Goal: Task Accomplishment & Management: Use online tool/utility

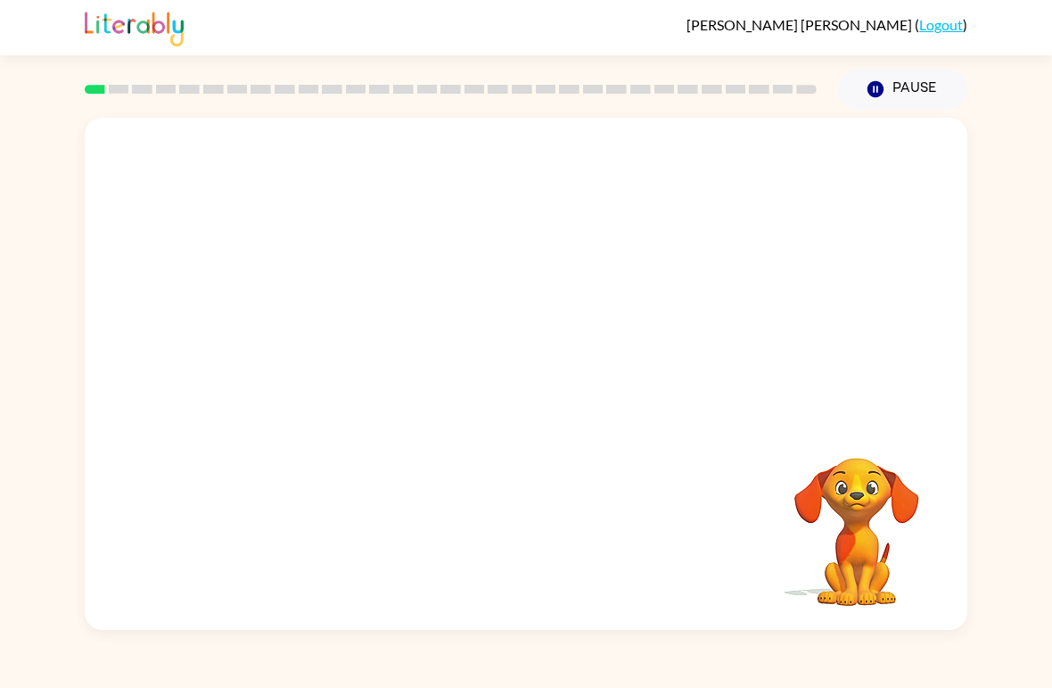
click at [10, 40] on div "[PERSON_NAME]-[PERSON_NAME] ( Logout )" at bounding box center [526, 27] width 1052 height 55
click at [947, 16] on link "Logout" at bounding box center [941, 24] width 44 height 17
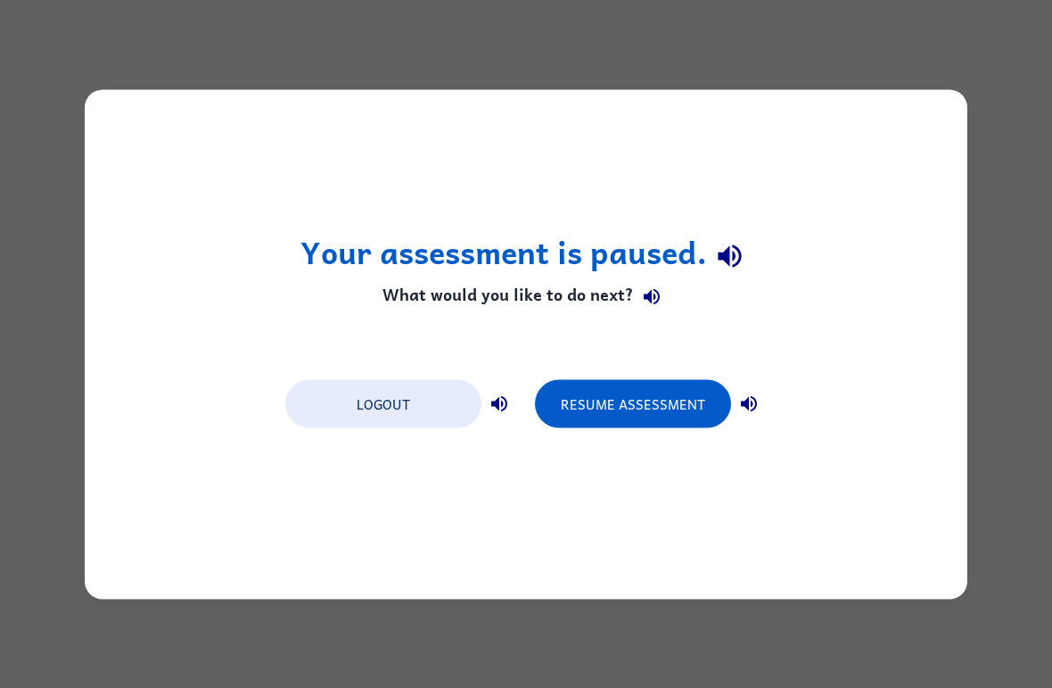
click at [383, 397] on button "Logout" at bounding box center [383, 403] width 196 height 48
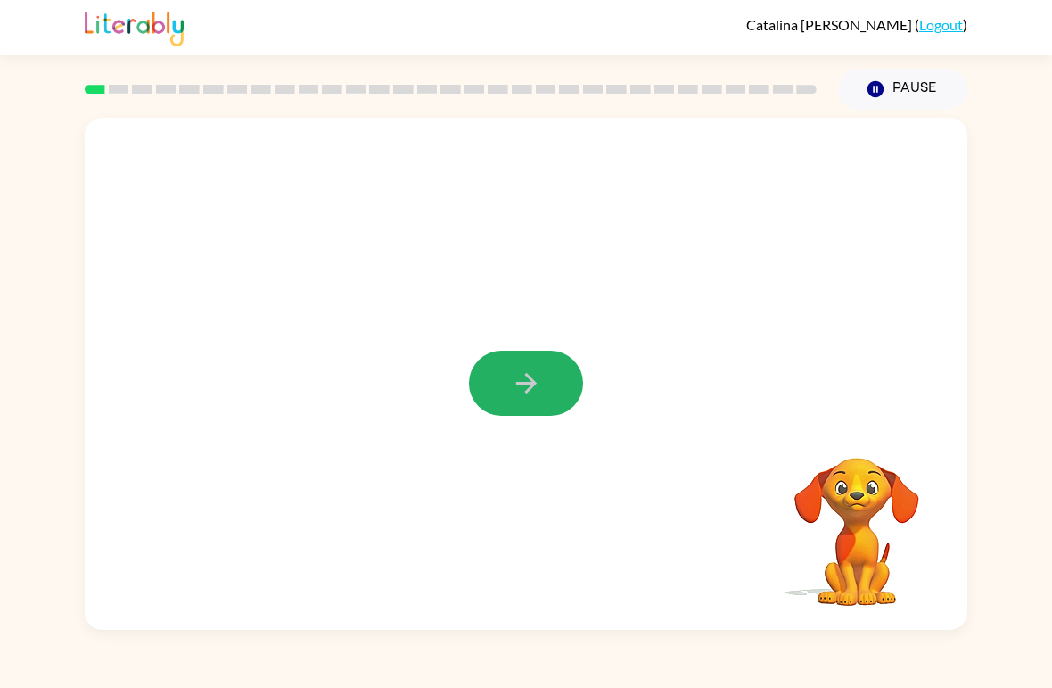
click at [507, 383] on button "button" at bounding box center [526, 382] width 114 height 65
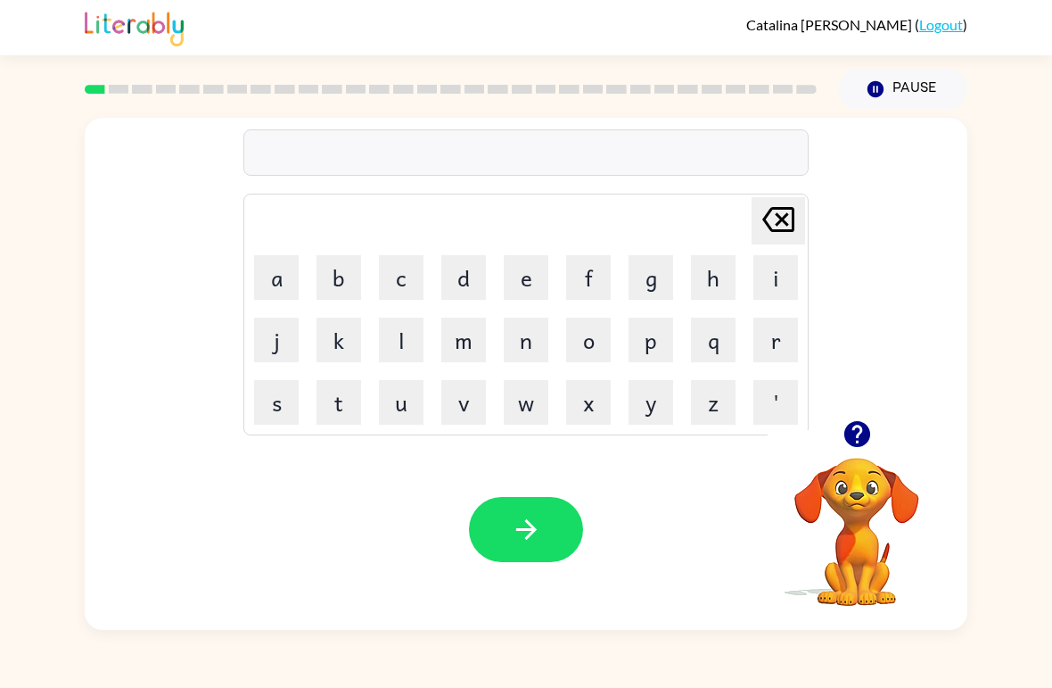
click at [580, 341] on button "o" at bounding box center [588, 339] width 45 height 45
click at [775, 353] on button "r" at bounding box center [776, 339] width 45 height 45
click at [449, 284] on button "d" at bounding box center [463, 277] width 45 height 45
click at [528, 276] on button "e" at bounding box center [526, 277] width 45 height 45
click at [776, 336] on button "r" at bounding box center [776, 339] width 45 height 45
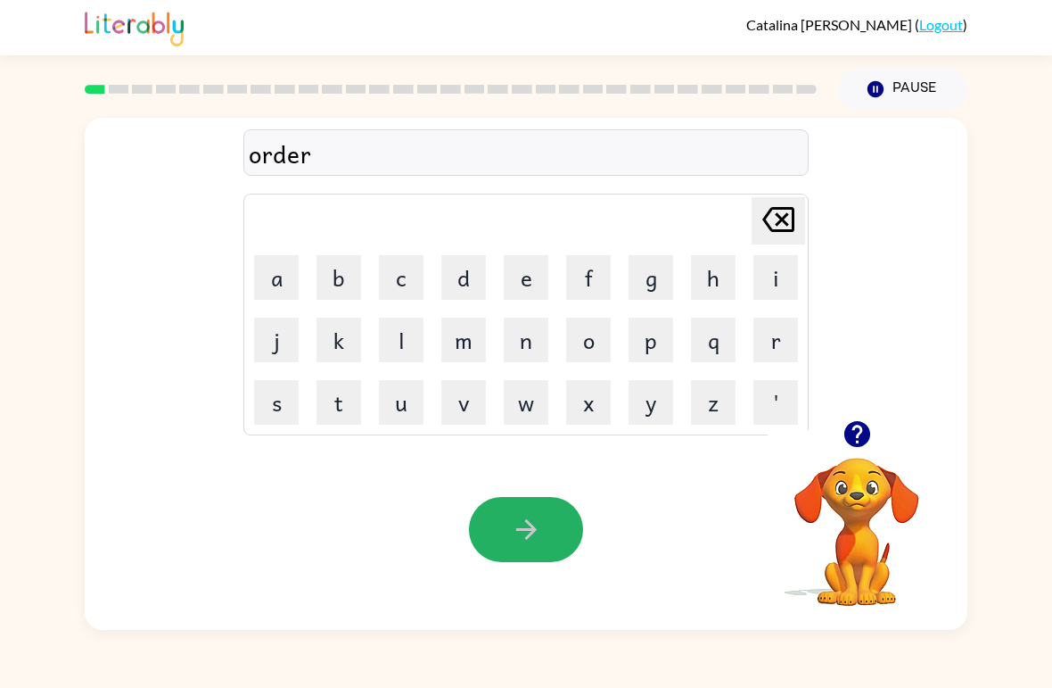
click at [555, 556] on button "button" at bounding box center [526, 529] width 114 height 65
click at [412, 281] on button "c" at bounding box center [401, 277] width 45 height 45
click at [592, 343] on button "o" at bounding box center [588, 339] width 45 height 45
click at [402, 401] on button "u" at bounding box center [401, 402] width 45 height 45
click at [528, 345] on button "n" at bounding box center [526, 339] width 45 height 45
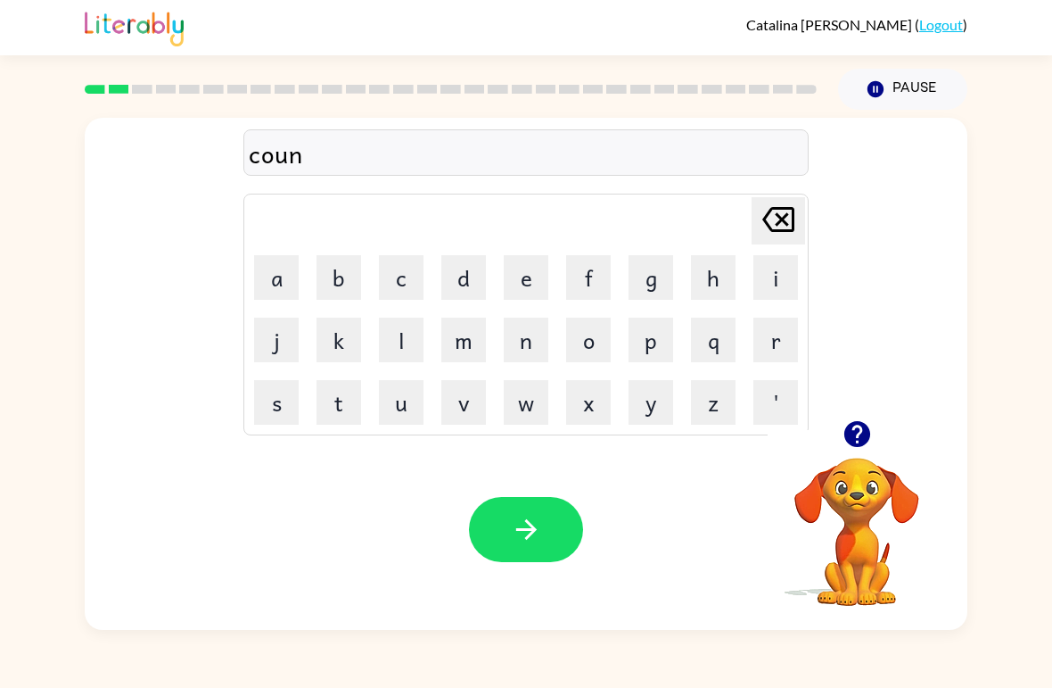
click at [347, 390] on button "t" at bounding box center [339, 402] width 45 height 45
click at [531, 532] on icon "button" at bounding box center [526, 529] width 31 height 31
click at [457, 336] on button "m" at bounding box center [463, 339] width 45 height 45
click at [520, 526] on icon "button" at bounding box center [526, 529] width 31 height 31
click at [341, 388] on button "t" at bounding box center [339, 402] width 45 height 45
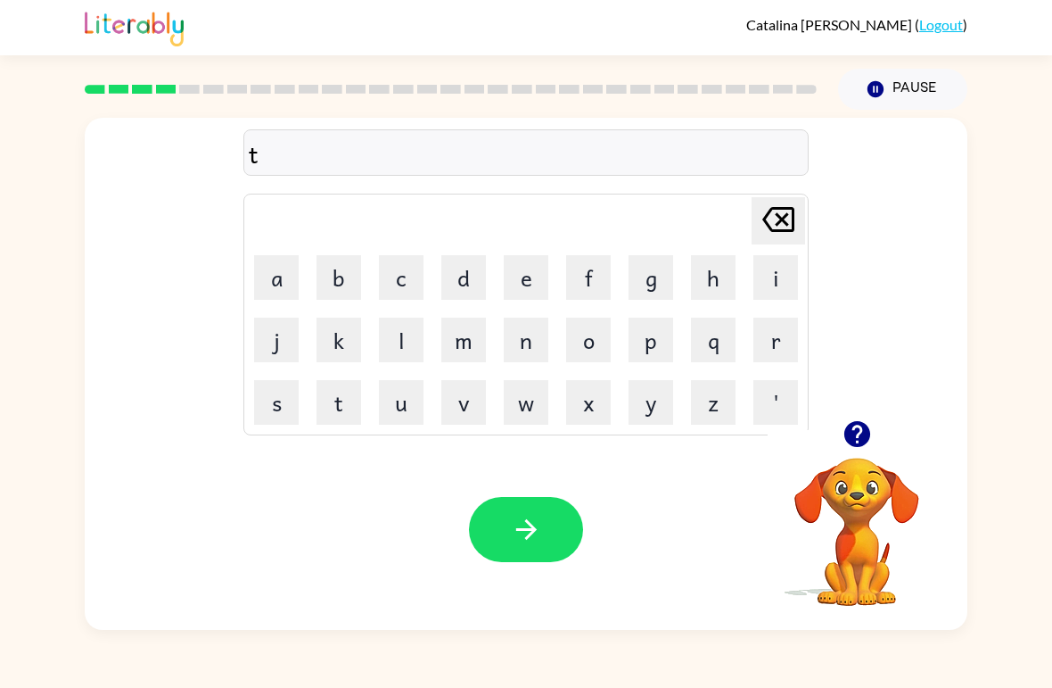
click at [532, 408] on button "w" at bounding box center [526, 402] width 45 height 45
click at [780, 277] on button "i" at bounding box center [776, 277] width 45 height 45
click at [546, 322] on button "n" at bounding box center [526, 339] width 45 height 45
click at [528, 522] on icon "button" at bounding box center [525, 529] width 21 height 21
click at [525, 342] on button "n" at bounding box center [526, 339] width 45 height 45
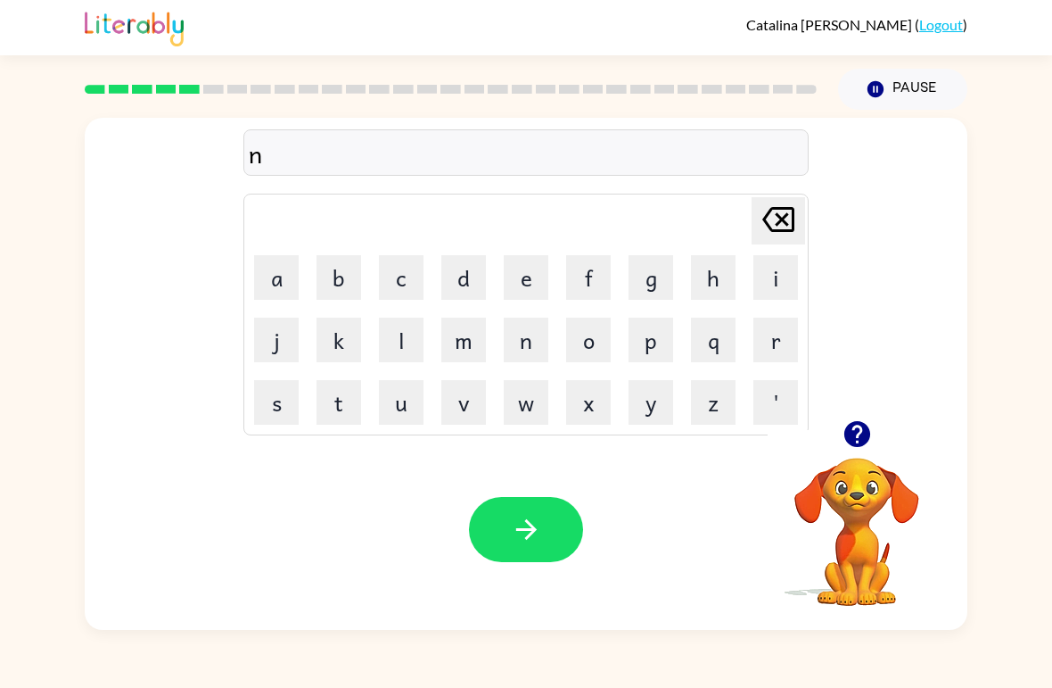
click at [530, 282] on button "e" at bounding box center [526, 277] width 45 height 45
click at [766, 341] on button "r" at bounding box center [776, 339] width 45 height 45
click at [284, 276] on button "a" at bounding box center [276, 277] width 45 height 45
click at [400, 332] on button "l" at bounding box center [401, 339] width 45 height 45
click at [690, 622] on div "Your browser must support playing .mp4 files to use Literably. Please try using…" at bounding box center [526, 529] width 883 height 201
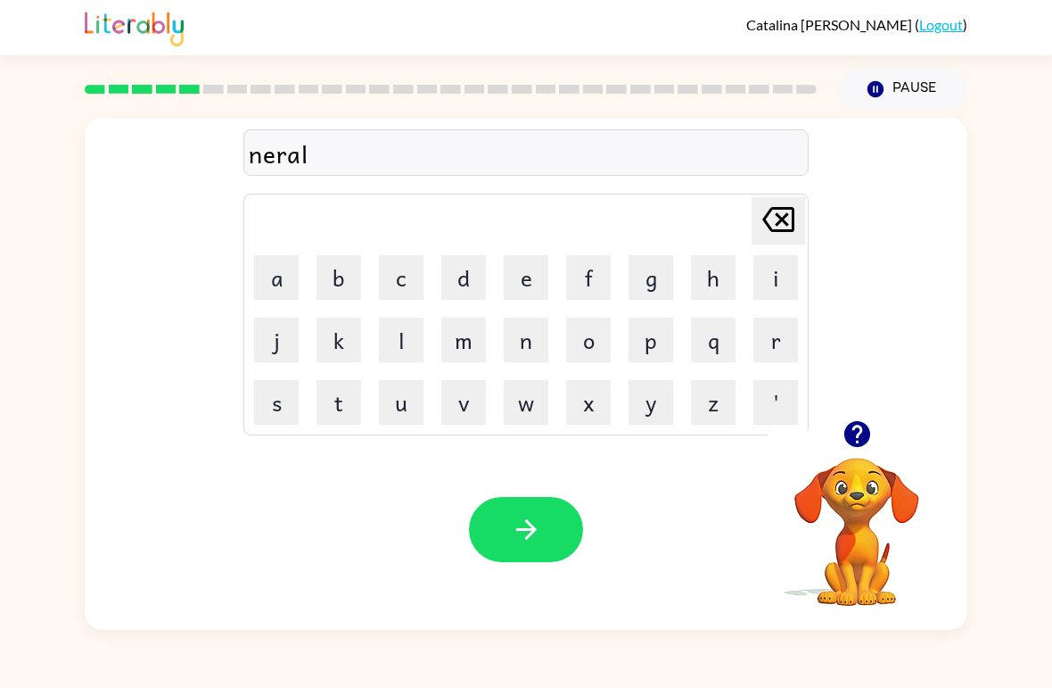
click at [656, 400] on button "y" at bounding box center [651, 402] width 45 height 45
click at [523, 541] on icon "button" at bounding box center [526, 529] width 31 height 31
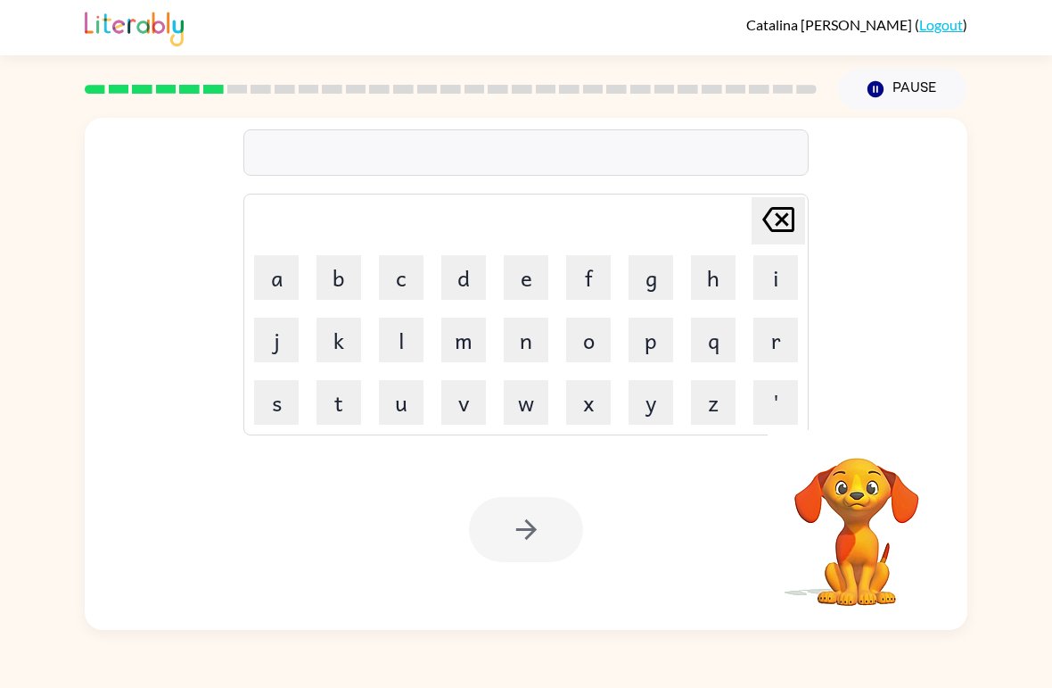
click at [343, 283] on button "b" at bounding box center [339, 277] width 45 height 45
click at [539, 276] on button "e" at bounding box center [526, 277] width 45 height 45
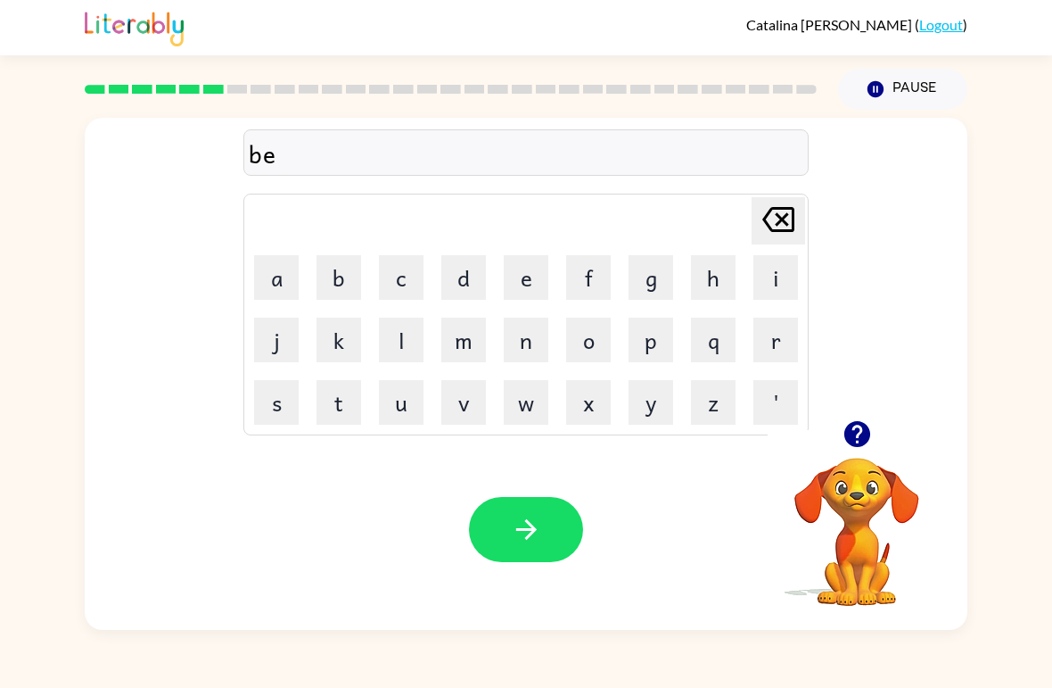
click at [782, 282] on button "i" at bounding box center [776, 277] width 45 height 45
click at [710, 286] on button "h" at bounding box center [713, 277] width 45 height 45
click at [652, 283] on button "g" at bounding box center [651, 277] width 45 height 45
click at [780, 224] on icon at bounding box center [779, 219] width 32 height 25
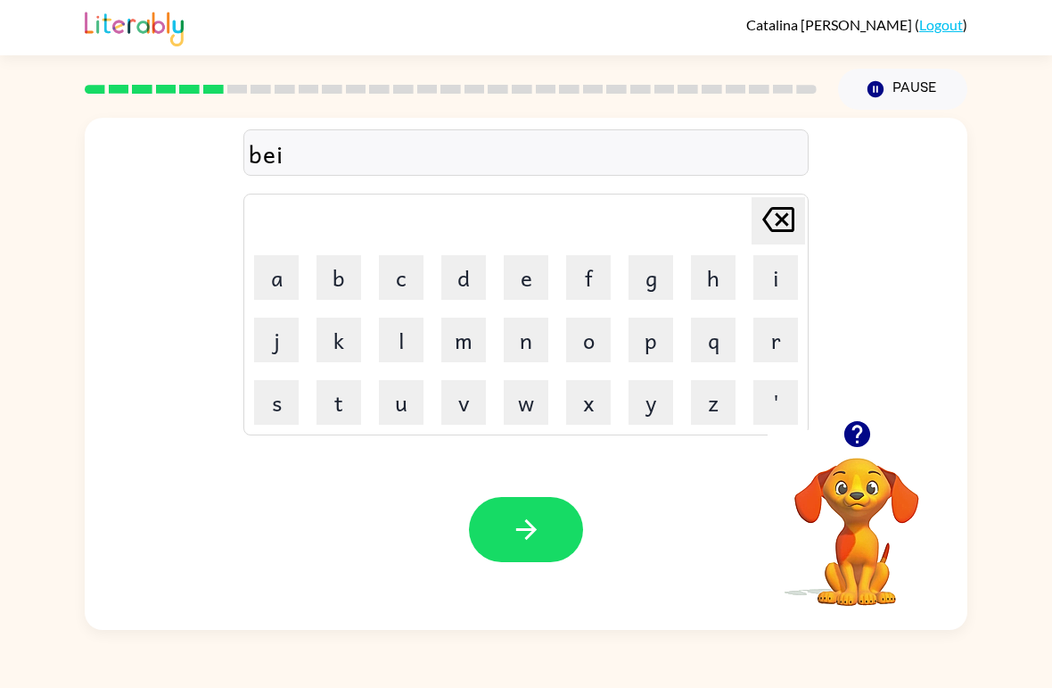
click at [650, 284] on button "g" at bounding box center [651, 277] width 45 height 45
click at [714, 276] on button "h" at bounding box center [713, 277] width 45 height 45
click at [778, 283] on button "i" at bounding box center [776, 277] width 45 height 45
click at [523, 347] on button "n" at bounding box center [526, 339] width 45 height 45
click at [468, 284] on button "d" at bounding box center [463, 277] width 45 height 45
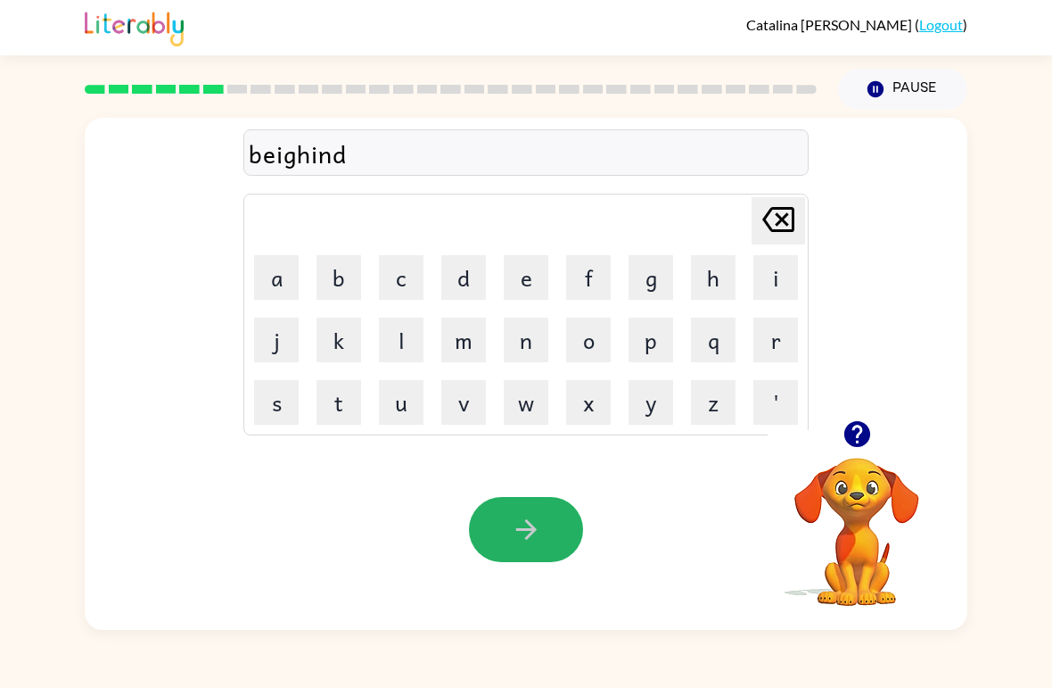
click at [521, 524] on icon "button" at bounding box center [526, 529] width 31 height 31
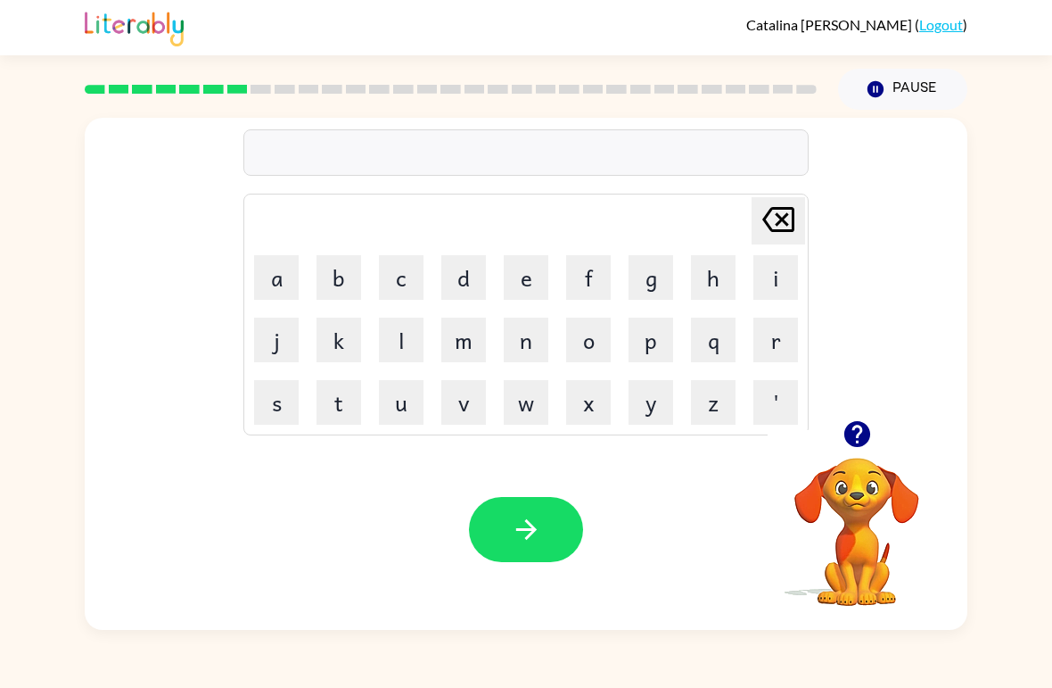
click at [345, 409] on button "t" at bounding box center [339, 402] width 45 height 45
click at [779, 350] on button "r" at bounding box center [776, 339] width 45 height 45
click at [779, 273] on button "i" at bounding box center [776, 277] width 45 height 45
click at [418, 287] on button "c" at bounding box center [401, 277] width 45 height 45
click at [285, 282] on button "a" at bounding box center [276, 277] width 45 height 45
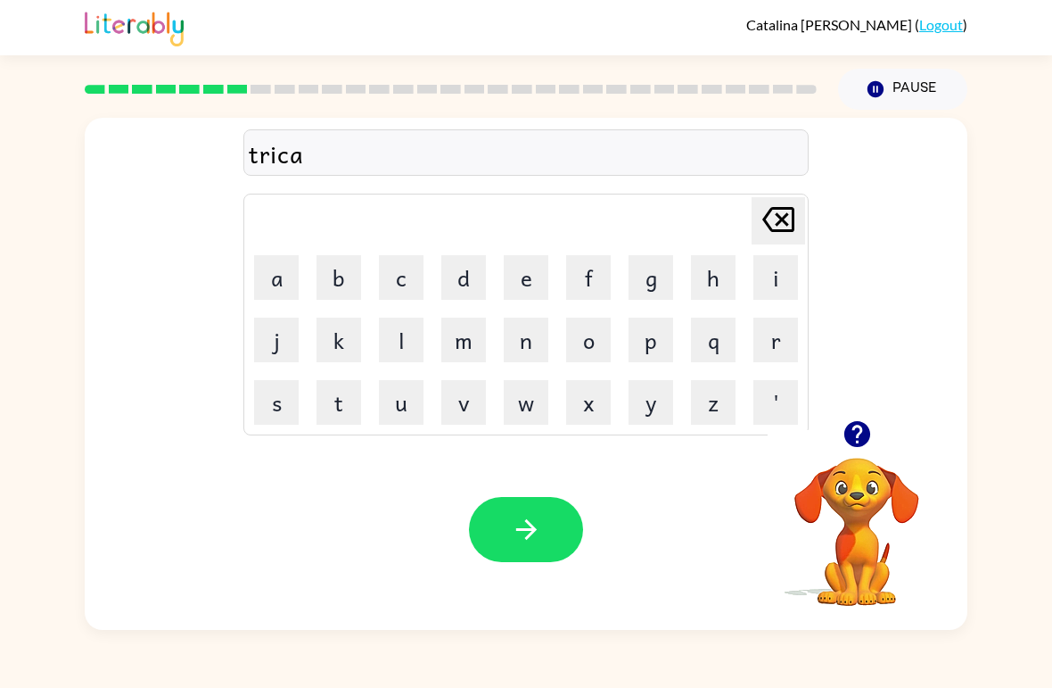
click at [401, 337] on button "l" at bounding box center [401, 339] width 45 height 45
click at [510, 546] on button "button" at bounding box center [526, 529] width 114 height 65
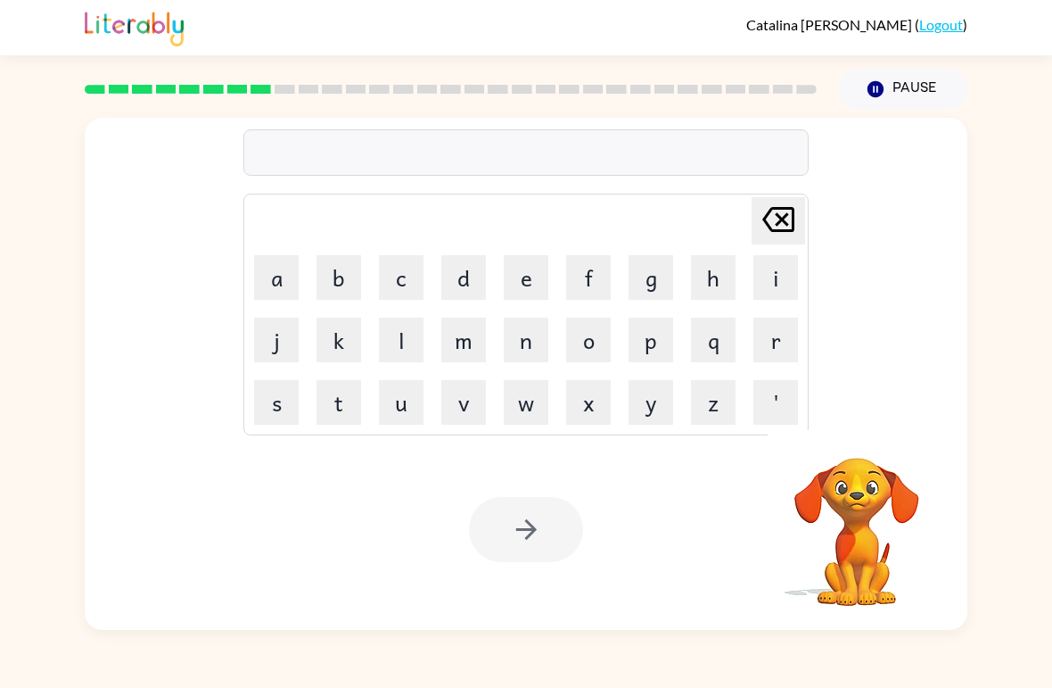
click at [525, 341] on button "n" at bounding box center [526, 339] width 45 height 45
click at [766, 278] on button "i" at bounding box center [776, 277] width 45 height 45
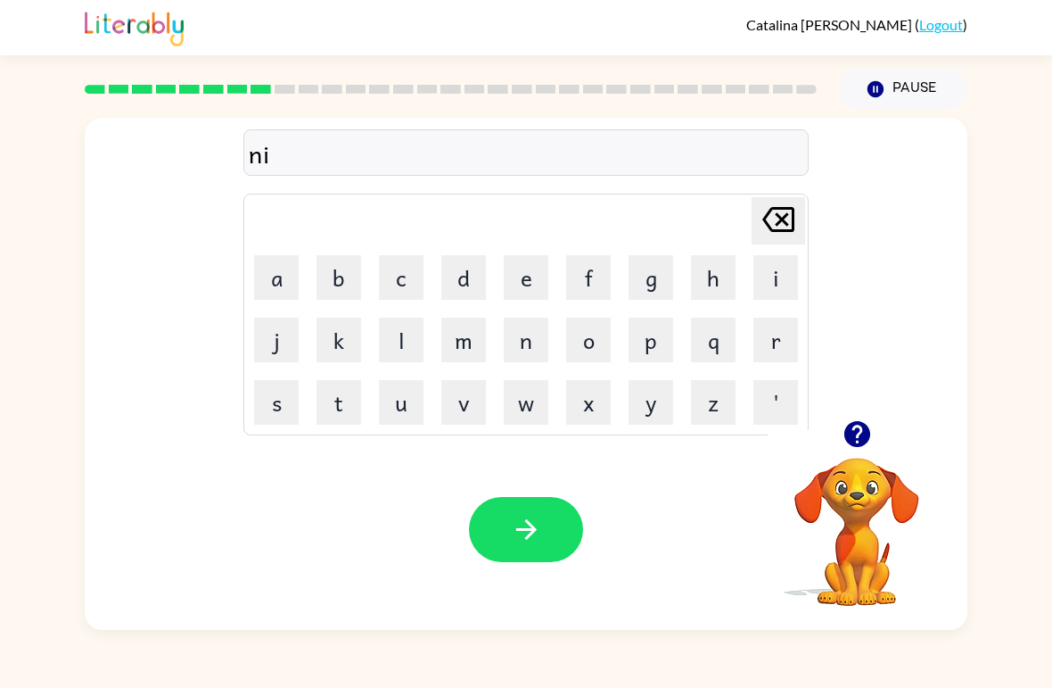
click at [777, 346] on button "r" at bounding box center [776, 339] width 45 height 45
click at [769, 279] on button "i" at bounding box center [776, 277] width 45 height 45
click at [408, 273] on button "c" at bounding box center [401, 277] width 45 height 45
click at [286, 295] on button "a" at bounding box center [276, 277] width 45 height 45
click at [409, 335] on button "l" at bounding box center [401, 339] width 45 height 45
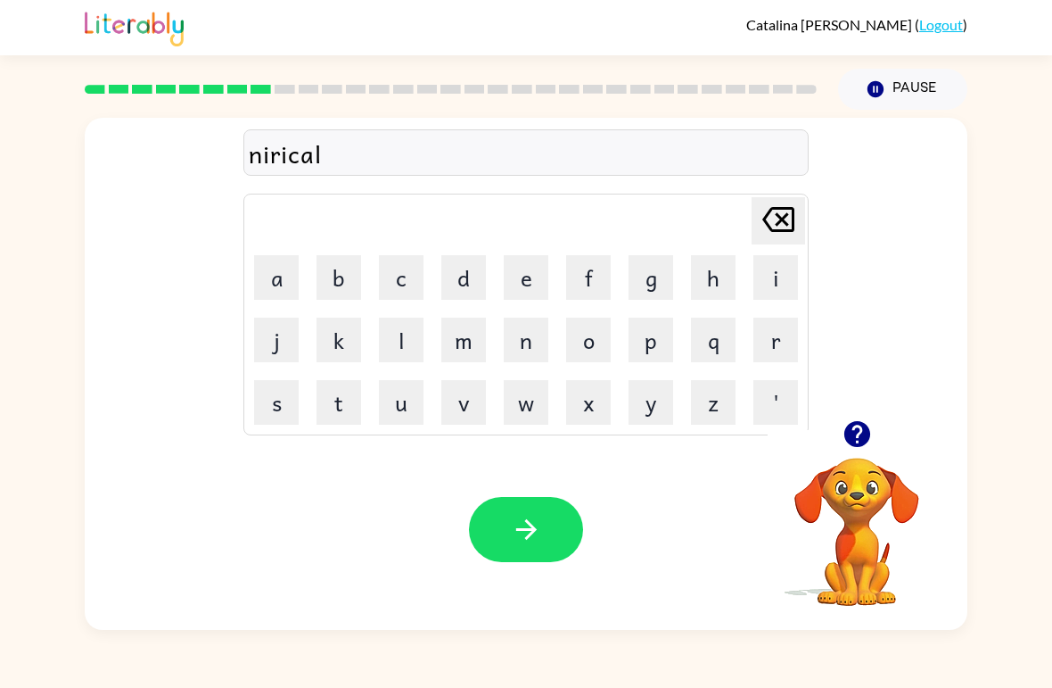
click at [400, 331] on button "l" at bounding box center [401, 339] width 45 height 45
click at [780, 222] on icon at bounding box center [779, 219] width 32 height 25
click at [511, 544] on icon "button" at bounding box center [526, 529] width 31 height 31
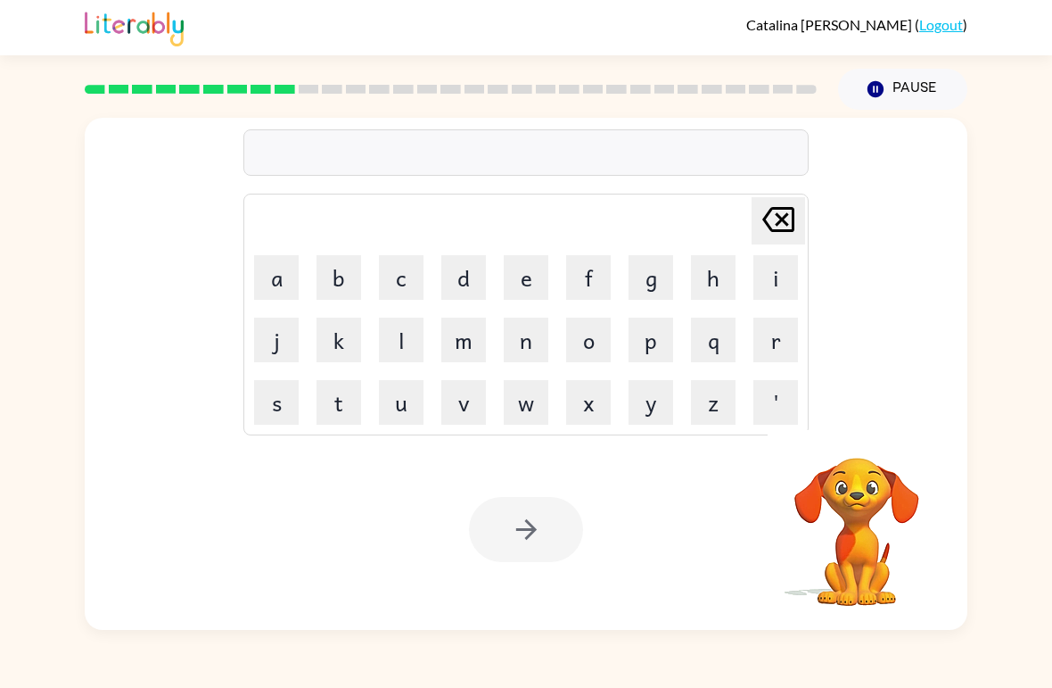
click at [525, 349] on button "n" at bounding box center [526, 339] width 45 height 45
click at [774, 286] on button "i" at bounding box center [776, 277] width 45 height 45
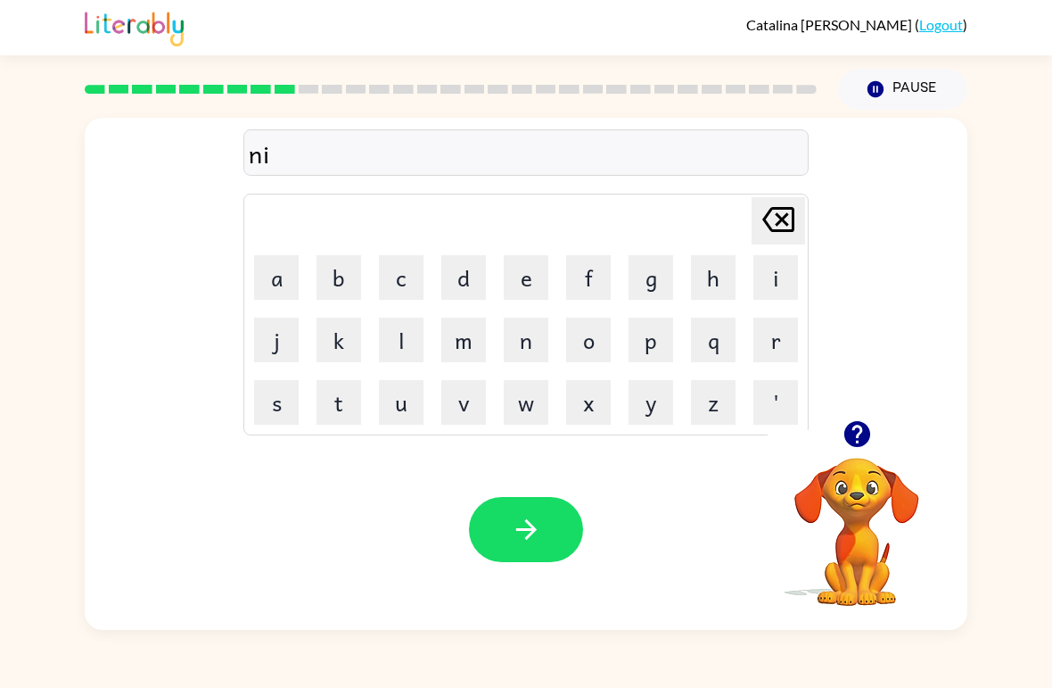
click at [467, 340] on button "m" at bounding box center [463, 339] width 45 height 45
click at [353, 282] on button "b" at bounding box center [339, 277] width 45 height 45
click at [409, 340] on button "l" at bounding box center [401, 339] width 45 height 45
click at [531, 275] on button "e" at bounding box center [526, 277] width 45 height 45
click at [527, 517] on icon "button" at bounding box center [526, 529] width 31 height 31
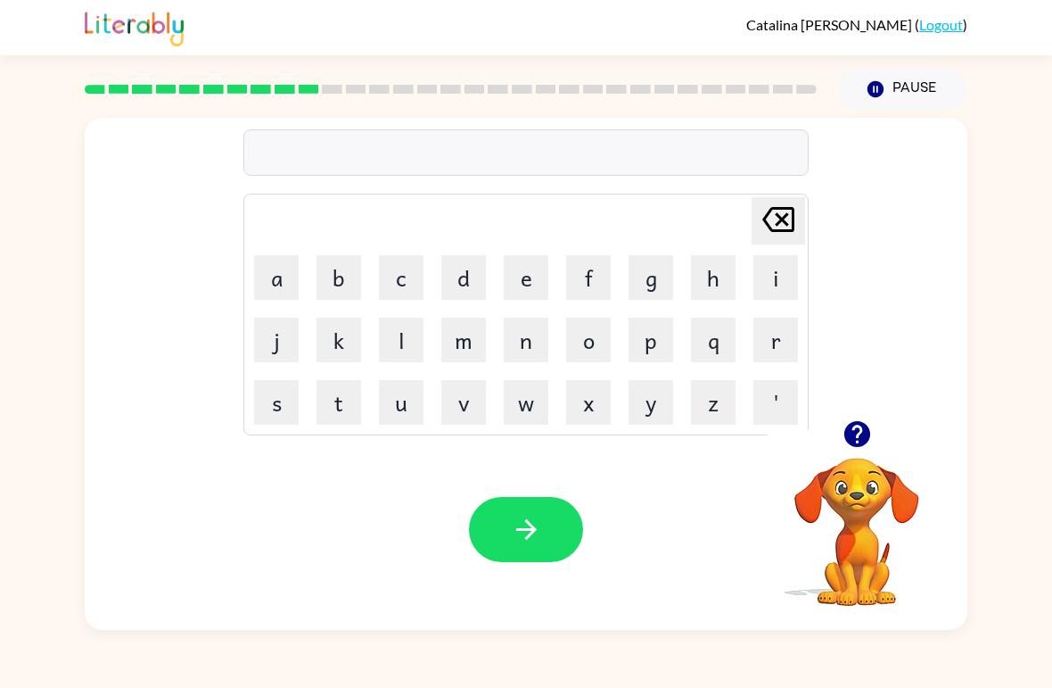
click at [399, 406] on button "u" at bounding box center [401, 402] width 45 height 45
click at [527, 335] on button "n" at bounding box center [526, 339] width 45 height 45
click at [598, 267] on button "f" at bounding box center [588, 277] width 45 height 45
click at [403, 396] on button "u" at bounding box center [401, 402] width 45 height 45
click at [404, 335] on button "l" at bounding box center [401, 339] width 45 height 45
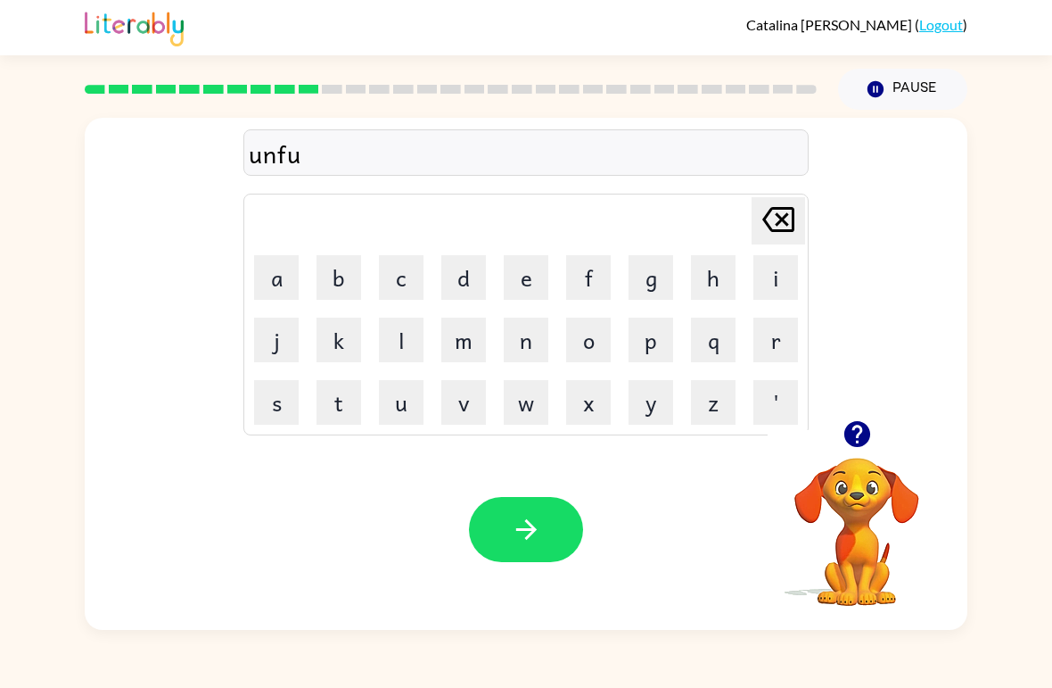
click at [403, 335] on button "l" at bounding box center [401, 339] width 45 height 45
click at [505, 504] on button "button" at bounding box center [526, 529] width 114 height 65
click at [346, 400] on button "t" at bounding box center [339, 402] width 45 height 45
click at [711, 289] on button "h" at bounding box center [713, 277] width 45 height 45
click at [597, 334] on button "o" at bounding box center [588, 339] width 45 height 45
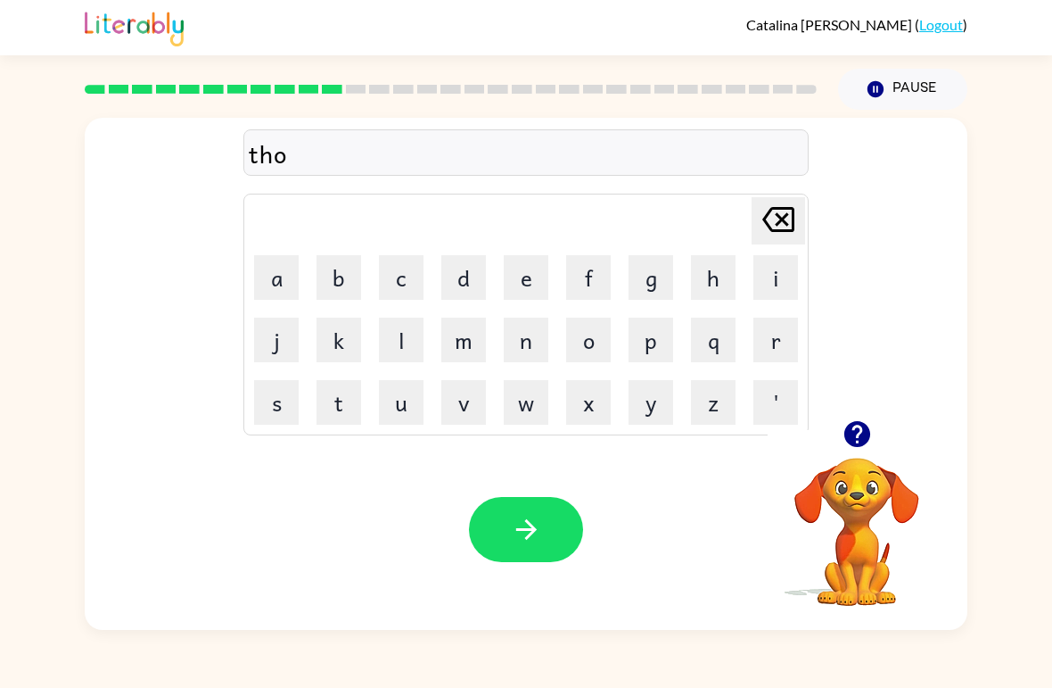
click at [342, 383] on button "t" at bounding box center [339, 402] width 45 height 45
click at [528, 264] on button "e" at bounding box center [526, 277] width 45 height 45
click at [520, 523] on icon "button" at bounding box center [526, 529] width 31 height 31
click at [350, 280] on button "b" at bounding box center [339, 277] width 45 height 45
click at [526, 283] on button "e" at bounding box center [526, 277] width 45 height 45
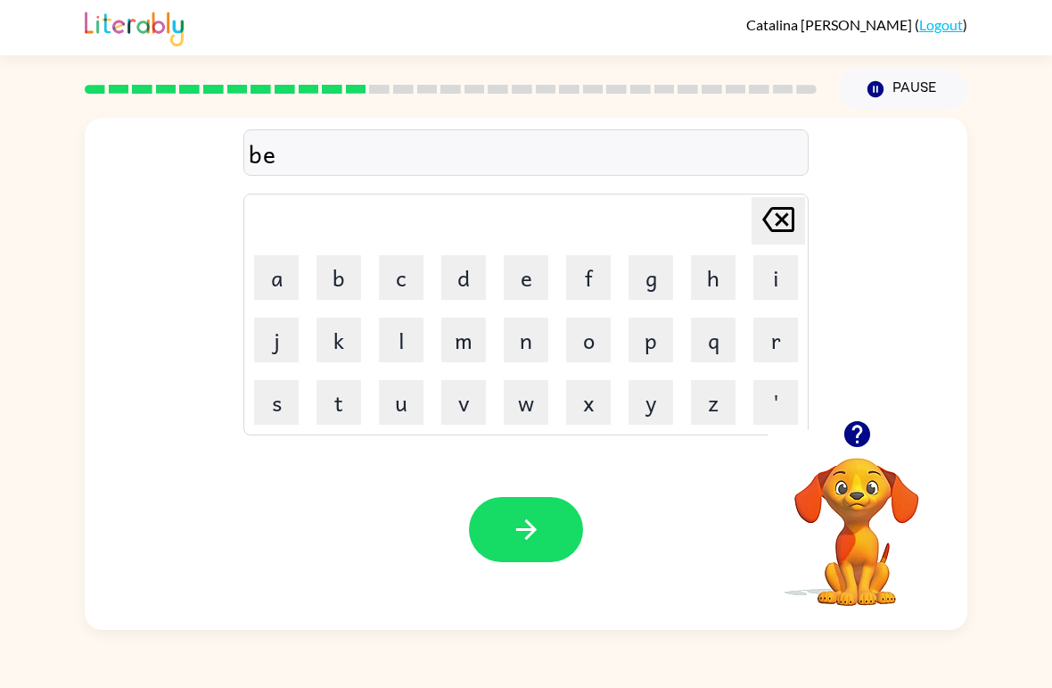
click at [464, 281] on button "d" at bounding box center [463, 277] width 45 height 45
click at [334, 161] on div "bed" at bounding box center [526, 153] width 555 height 37
click at [339, 408] on button "t" at bounding box center [339, 402] width 45 height 45
click at [779, 277] on button "i" at bounding box center [776, 277] width 45 height 45
click at [468, 344] on button "m" at bounding box center [463, 339] width 45 height 45
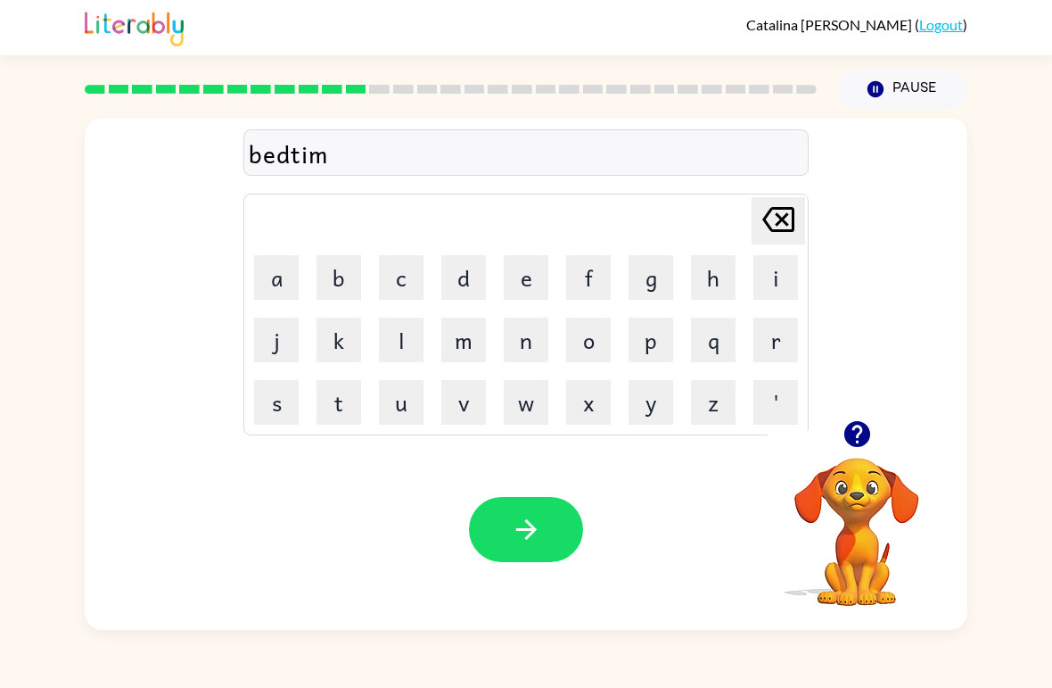
click at [531, 271] on button "e" at bounding box center [526, 277] width 45 height 45
click at [531, 512] on button "button" at bounding box center [526, 529] width 114 height 65
click at [584, 279] on button "f" at bounding box center [588, 277] width 45 height 45
click at [763, 278] on button "i" at bounding box center [776, 277] width 45 height 45
click at [358, 400] on button "t" at bounding box center [339, 402] width 45 height 45
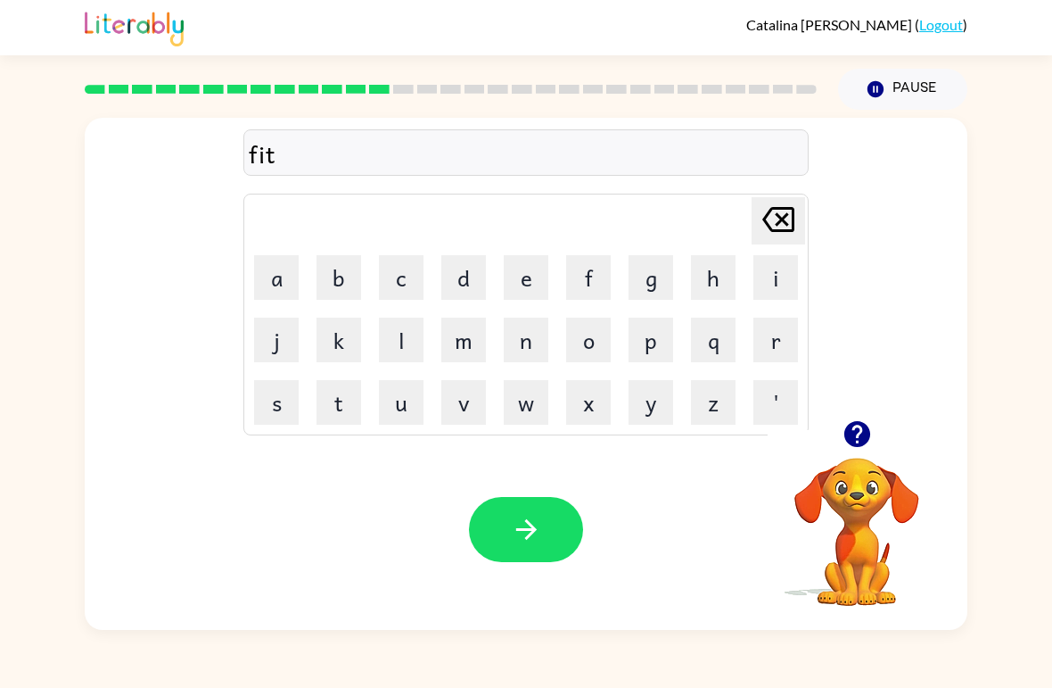
click at [522, 336] on button "n" at bounding box center [526, 339] width 45 height 45
click at [526, 278] on button "e" at bounding box center [526, 277] width 45 height 45
click at [297, 414] on button "s" at bounding box center [276, 402] width 45 height 45
click at [277, 402] on button "s" at bounding box center [276, 402] width 45 height 45
click at [517, 528] on icon "button" at bounding box center [526, 529] width 31 height 31
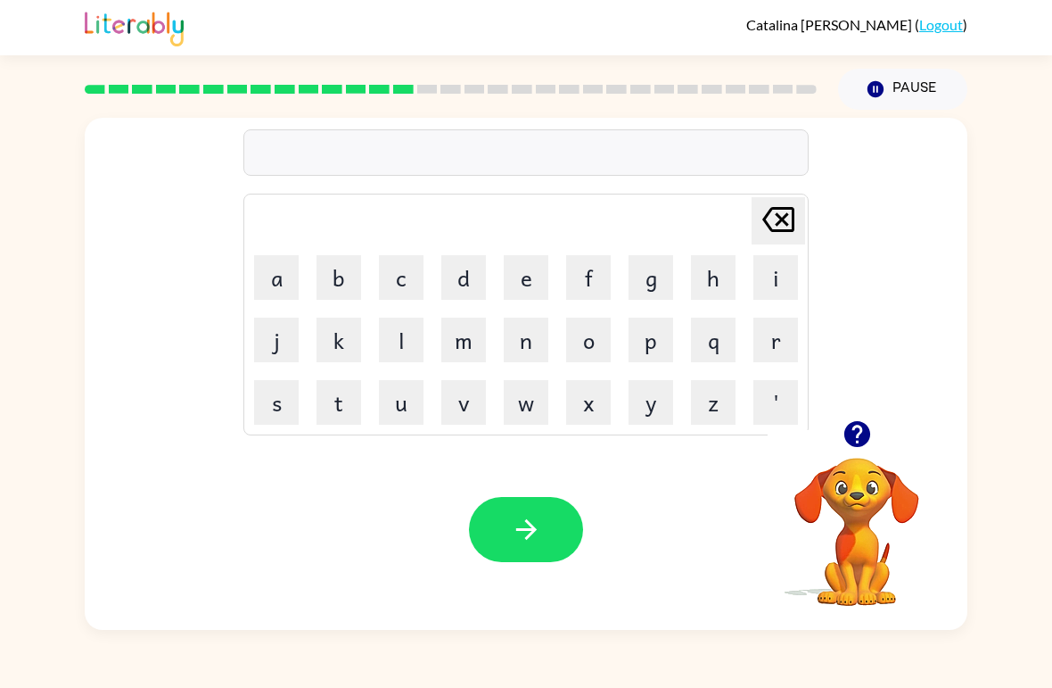
click at [476, 286] on button "d" at bounding box center [463, 277] width 45 height 45
click at [408, 323] on button "l" at bounding box center [401, 339] width 45 height 45
click at [535, 285] on button "e" at bounding box center [526, 277] width 45 height 45
click at [787, 210] on icon at bounding box center [779, 219] width 32 height 25
click at [800, 202] on button "[PERSON_NAME] last character input" at bounding box center [779, 220] width 54 height 47
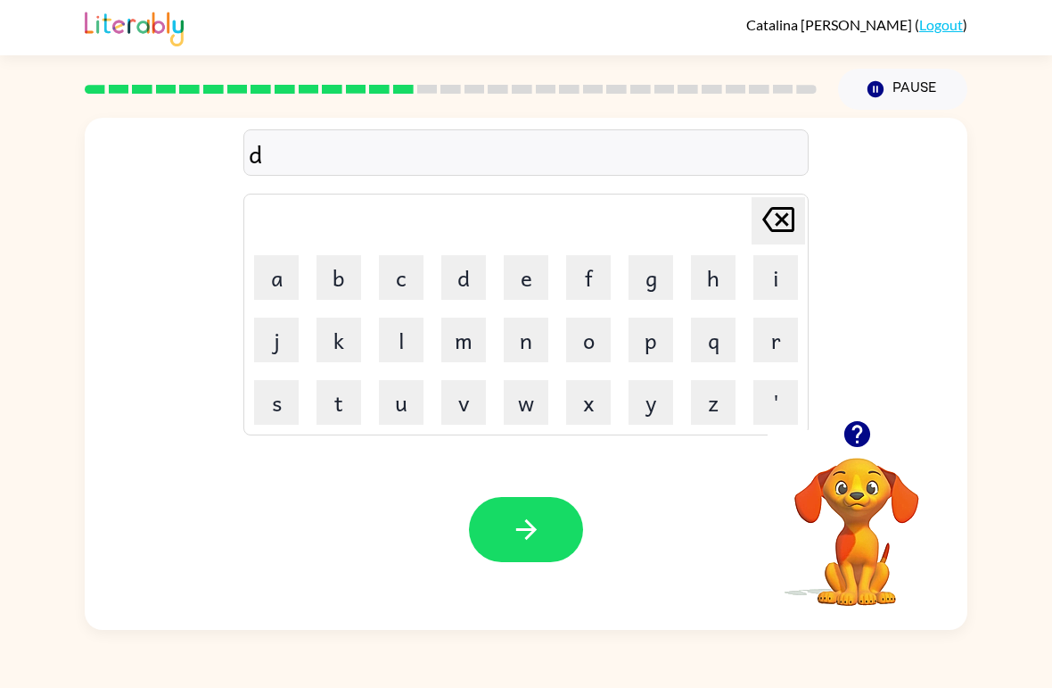
click at [763, 290] on button "i" at bounding box center [776, 277] width 45 height 45
click at [405, 358] on button "l" at bounding box center [401, 339] width 45 height 45
click at [271, 292] on button "a" at bounding box center [276, 277] width 45 height 45
click at [779, 275] on button "i" at bounding box center [776, 277] width 45 height 45
click at [515, 283] on button "e" at bounding box center [526, 277] width 45 height 45
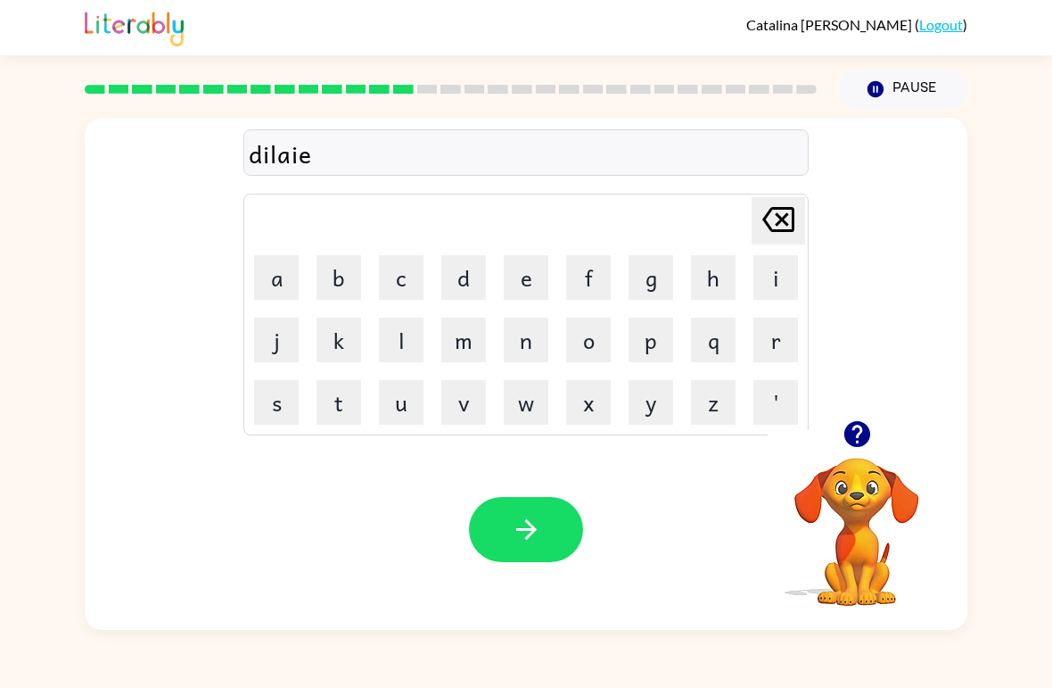
click at [545, 523] on button "button" at bounding box center [526, 529] width 114 height 65
click at [346, 399] on button "t" at bounding box center [339, 402] width 45 height 45
click at [524, 270] on button "e" at bounding box center [526, 277] width 45 height 45
click at [779, 334] on button "r" at bounding box center [776, 339] width 45 height 45
click at [469, 338] on button "m" at bounding box center [463, 339] width 45 height 45
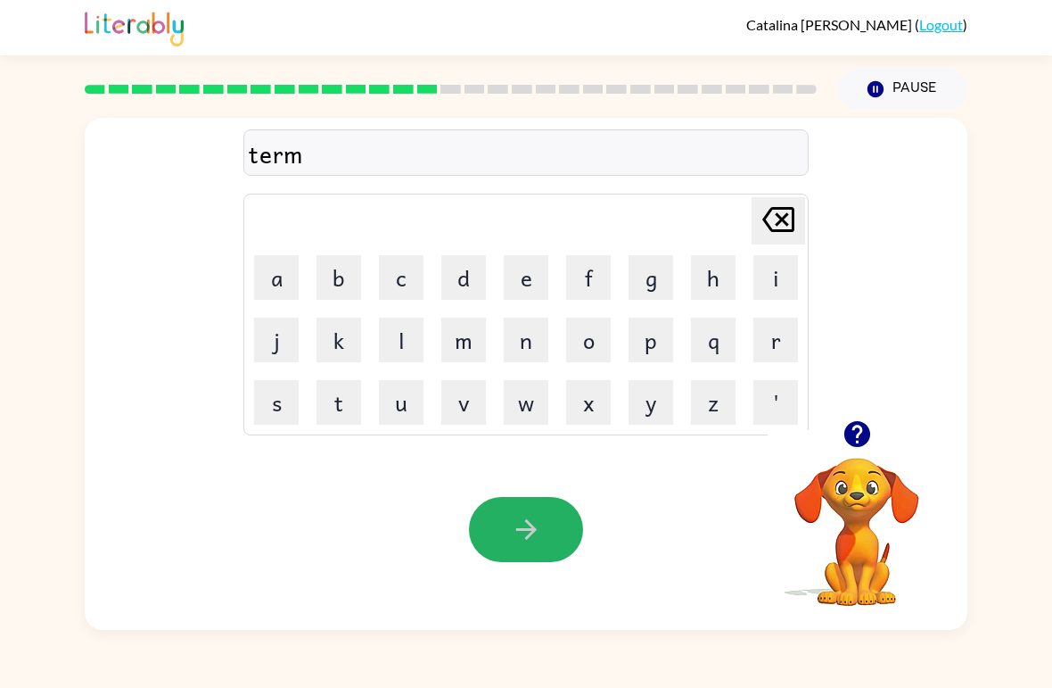
click at [522, 522] on icon "button" at bounding box center [526, 529] width 31 height 31
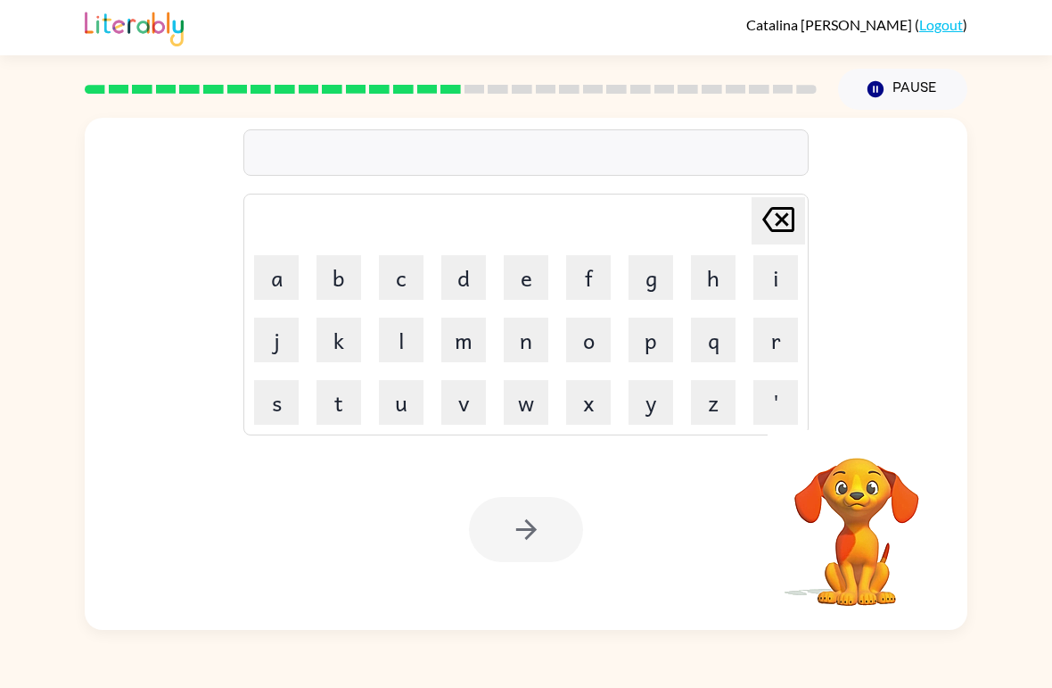
click at [277, 393] on button "s" at bounding box center [276, 402] width 45 height 45
click at [534, 271] on button "e" at bounding box center [526, 277] width 45 height 45
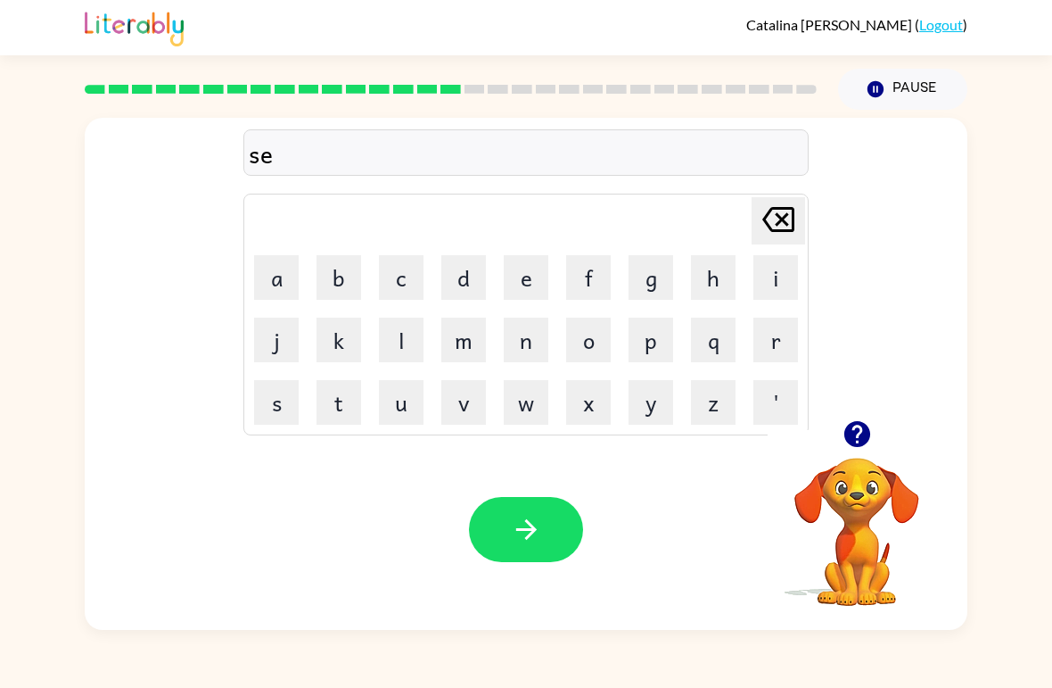
click at [348, 398] on button "t" at bounding box center [339, 402] width 45 height 45
click at [536, 511] on button "button" at bounding box center [526, 529] width 114 height 65
click at [345, 271] on button "b" at bounding box center [339, 277] width 45 height 45
click at [771, 342] on button "r" at bounding box center [776, 339] width 45 height 45
click at [783, 279] on button "i" at bounding box center [776, 277] width 45 height 45
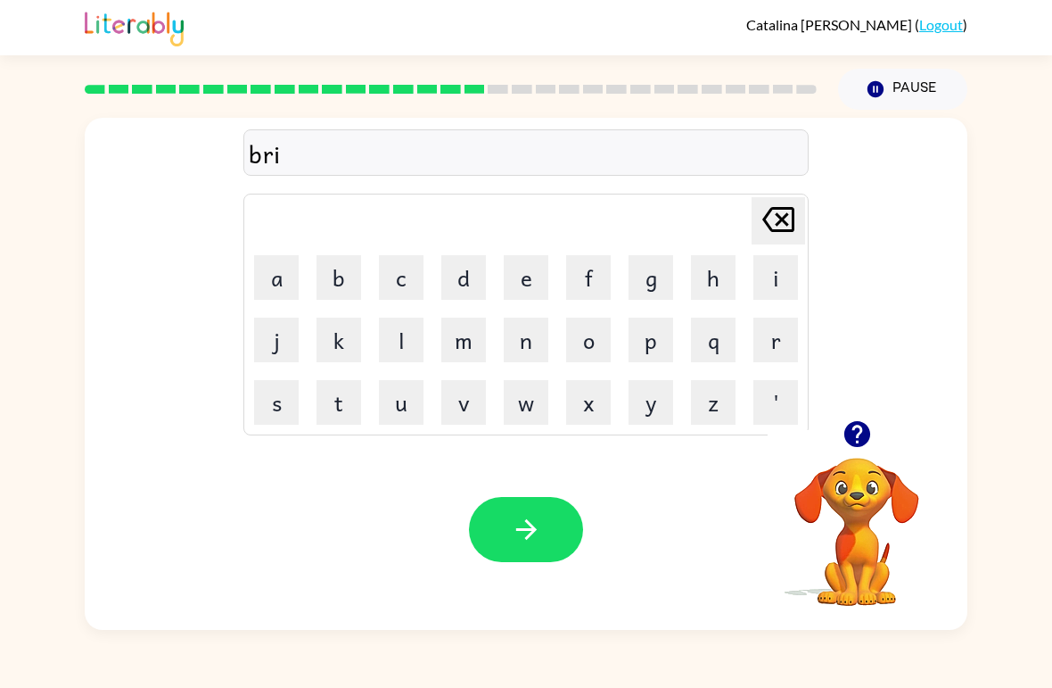
click at [476, 337] on button "m" at bounding box center [463, 339] width 45 height 45
click at [766, 276] on button "i" at bounding box center [776, 277] width 45 height 45
click at [531, 341] on button "n" at bounding box center [526, 339] width 45 height 45
click at [644, 280] on button "g" at bounding box center [651, 277] width 45 height 45
click at [516, 506] on button "button" at bounding box center [526, 529] width 114 height 65
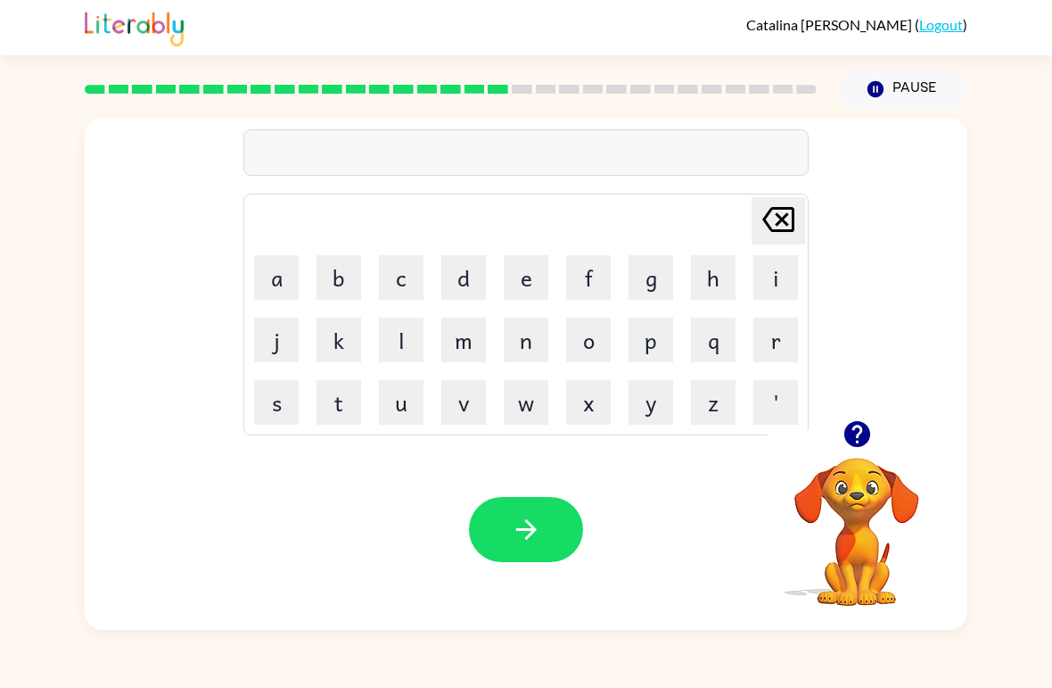
click at [647, 342] on button "p" at bounding box center [651, 339] width 45 height 45
click at [408, 349] on button "l" at bounding box center [401, 339] width 45 height 45
click at [284, 265] on button "a" at bounding box center [276, 277] width 45 height 45
click at [282, 389] on button "s" at bounding box center [276, 402] width 45 height 45
click at [339, 400] on button "t" at bounding box center [339, 402] width 45 height 45
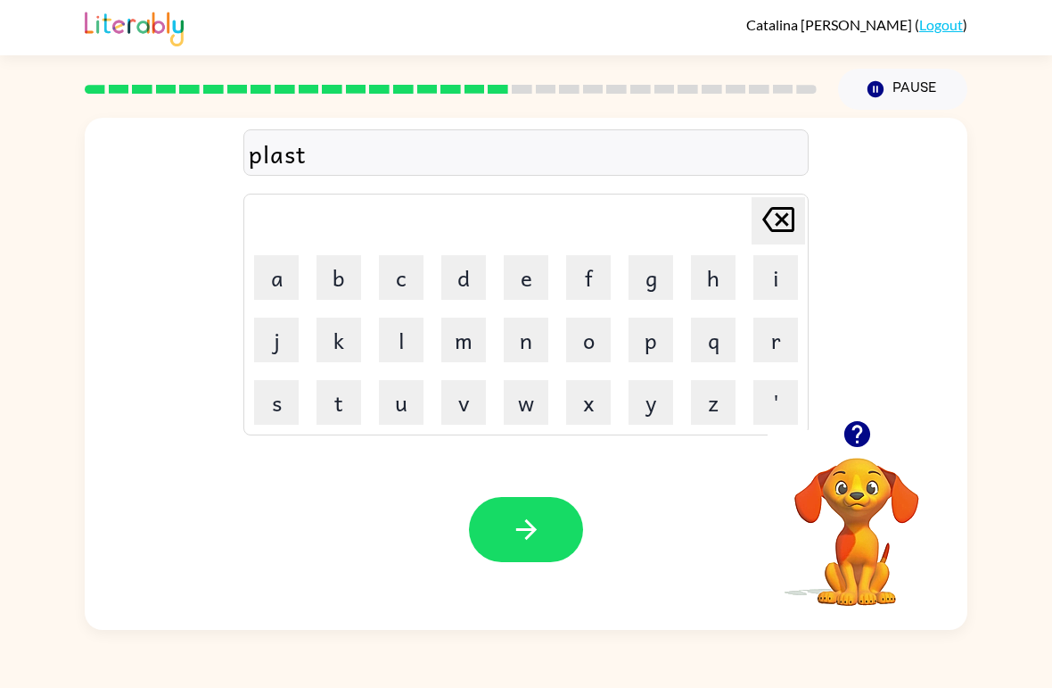
click at [771, 272] on button "i" at bounding box center [776, 277] width 45 height 45
click at [421, 277] on button "c" at bounding box center [401, 277] width 45 height 45
click at [514, 528] on icon "button" at bounding box center [526, 529] width 31 height 31
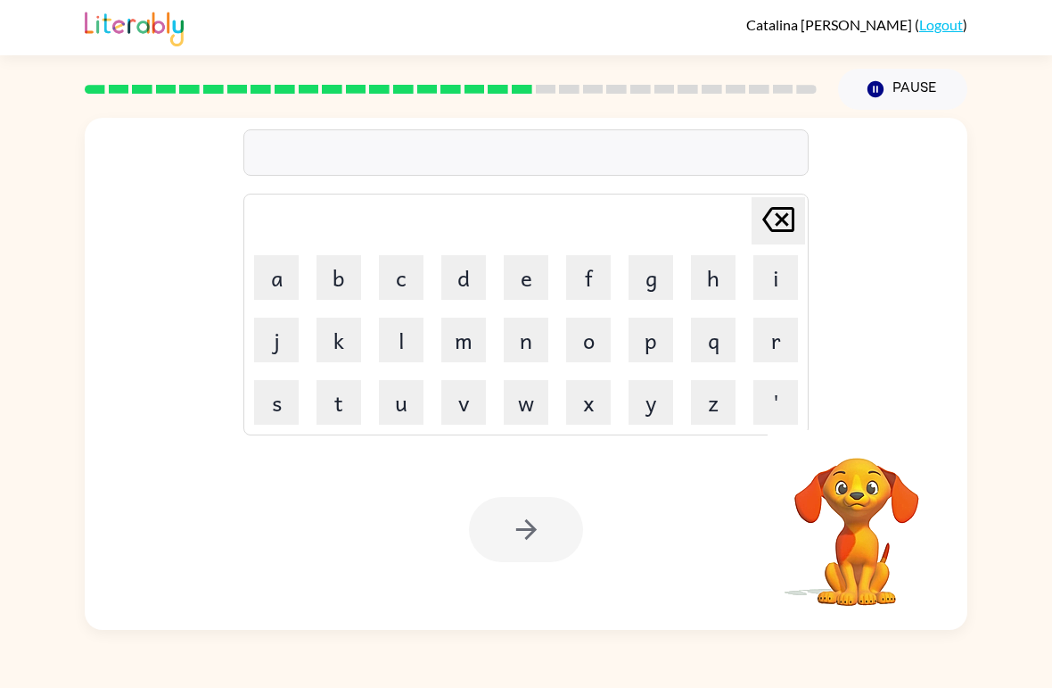
click at [466, 270] on button "d" at bounding box center [463, 277] width 45 height 45
click at [768, 284] on button "i" at bounding box center [776, 277] width 45 height 45
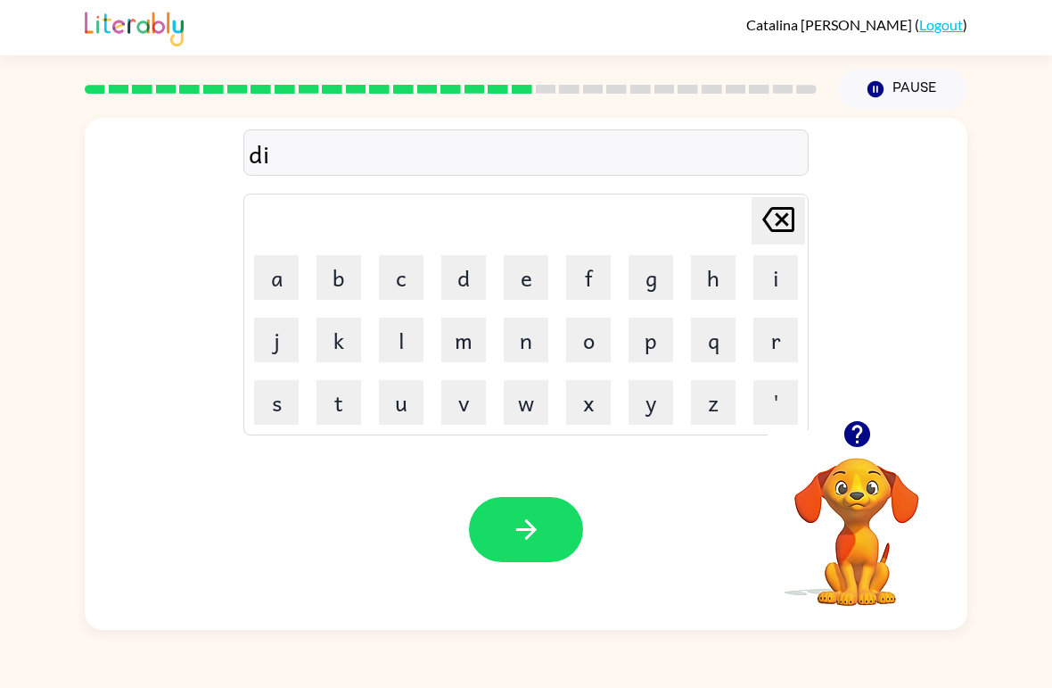
click at [271, 400] on button "s" at bounding box center [276, 402] width 45 height 45
click at [652, 350] on button "p" at bounding box center [651, 339] width 45 height 45
click at [410, 325] on button "l" at bounding box center [401, 339] width 45 height 45
click at [270, 267] on button "a" at bounding box center [276, 277] width 45 height 45
click at [651, 407] on button "y" at bounding box center [651, 402] width 45 height 45
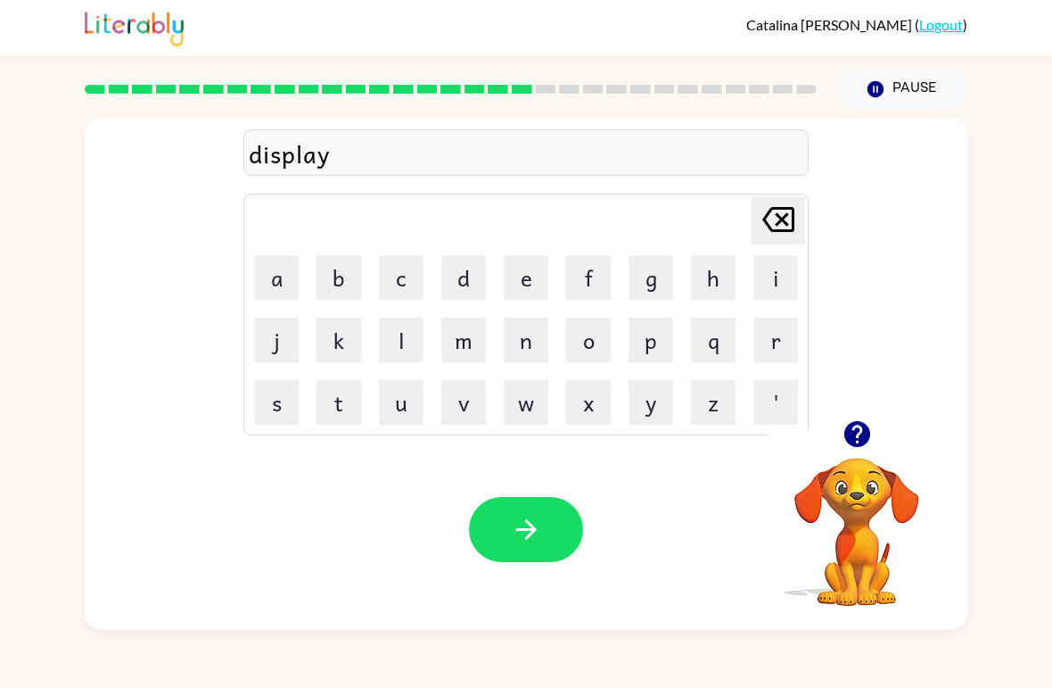
click at [539, 515] on icon "button" at bounding box center [526, 529] width 31 height 31
click at [466, 276] on button "d" at bounding box center [463, 277] width 45 height 45
click at [402, 400] on button "u" at bounding box center [401, 402] width 45 height 45
click at [276, 391] on button "s" at bounding box center [276, 402] width 45 height 45
click at [534, 262] on button "e" at bounding box center [526, 277] width 45 height 45
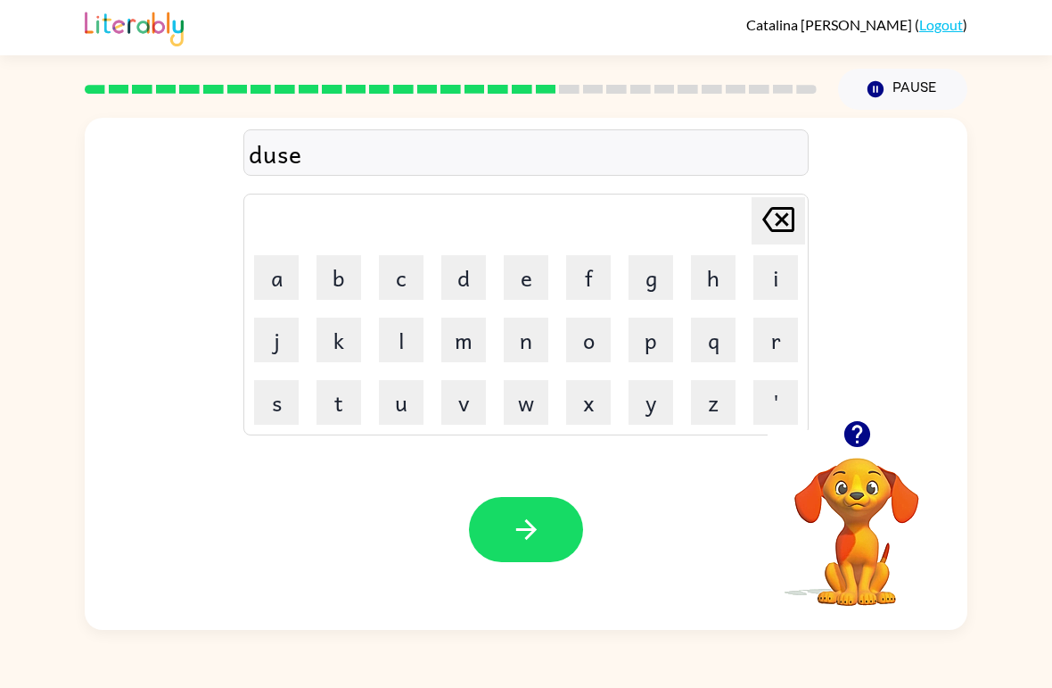
click at [474, 274] on button "d" at bounding box center [463, 277] width 45 height 45
click at [770, 225] on icon "[PERSON_NAME] last character input" at bounding box center [778, 219] width 43 height 43
click at [774, 227] on icon "[PERSON_NAME] last character input" at bounding box center [778, 219] width 43 height 43
click at [342, 405] on button "t" at bounding box center [339, 402] width 45 height 45
click at [539, 276] on button "e" at bounding box center [526, 277] width 45 height 45
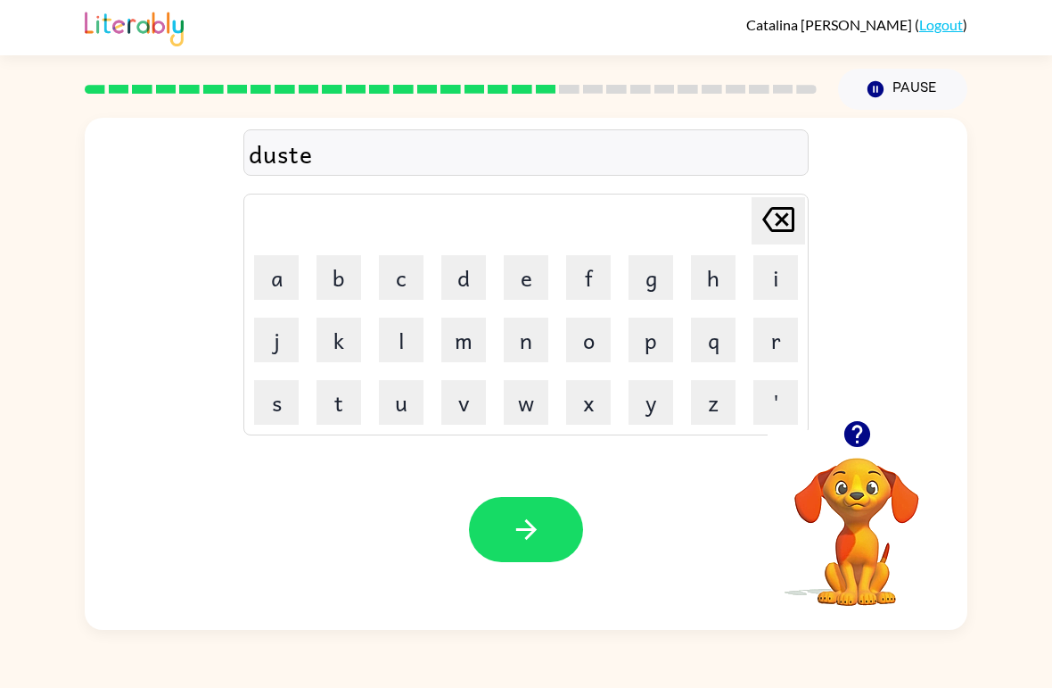
click at [459, 281] on button "d" at bounding box center [463, 277] width 45 height 45
click at [527, 514] on button "button" at bounding box center [526, 529] width 114 height 65
click at [285, 400] on button "s" at bounding box center [276, 402] width 45 height 45
click at [526, 275] on button "e" at bounding box center [526, 277] width 45 height 45
click at [521, 339] on button "n" at bounding box center [526, 339] width 45 height 45
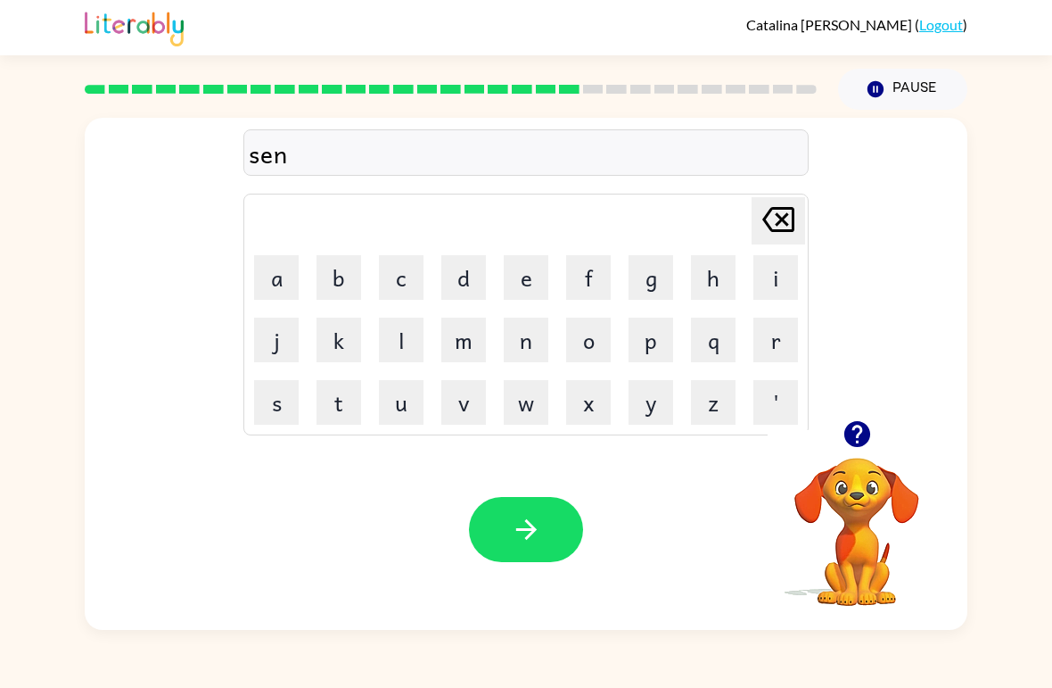
click at [342, 411] on button "t" at bounding box center [339, 402] width 45 height 45
click at [526, 267] on button "e" at bounding box center [526, 277] width 45 height 45
click at [660, 328] on button "p" at bounding box center [651, 339] width 45 height 45
click at [532, 273] on button "e" at bounding box center [526, 277] width 45 height 45
click at [461, 287] on button "d" at bounding box center [463, 277] width 45 height 45
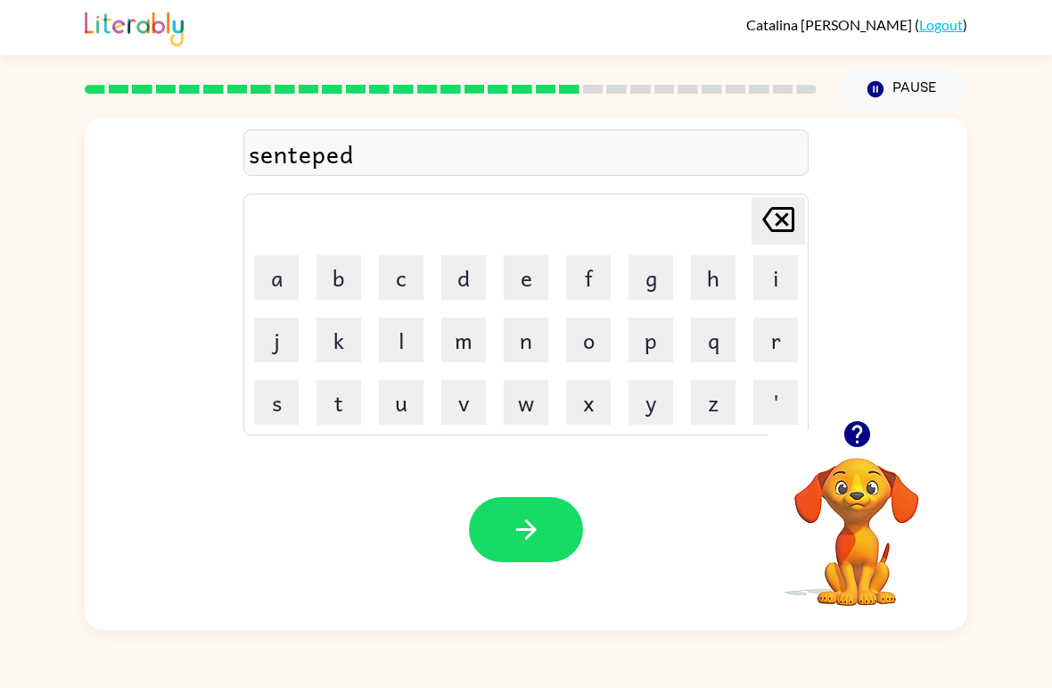
click at [527, 514] on button "button" at bounding box center [526, 529] width 114 height 65
click at [764, 354] on button "r" at bounding box center [776, 339] width 45 height 45
click at [286, 279] on button "a" at bounding box center [276, 277] width 45 height 45
click at [773, 276] on button "i" at bounding box center [776, 277] width 45 height 45
click at [393, 400] on button "u" at bounding box center [401, 402] width 45 height 45
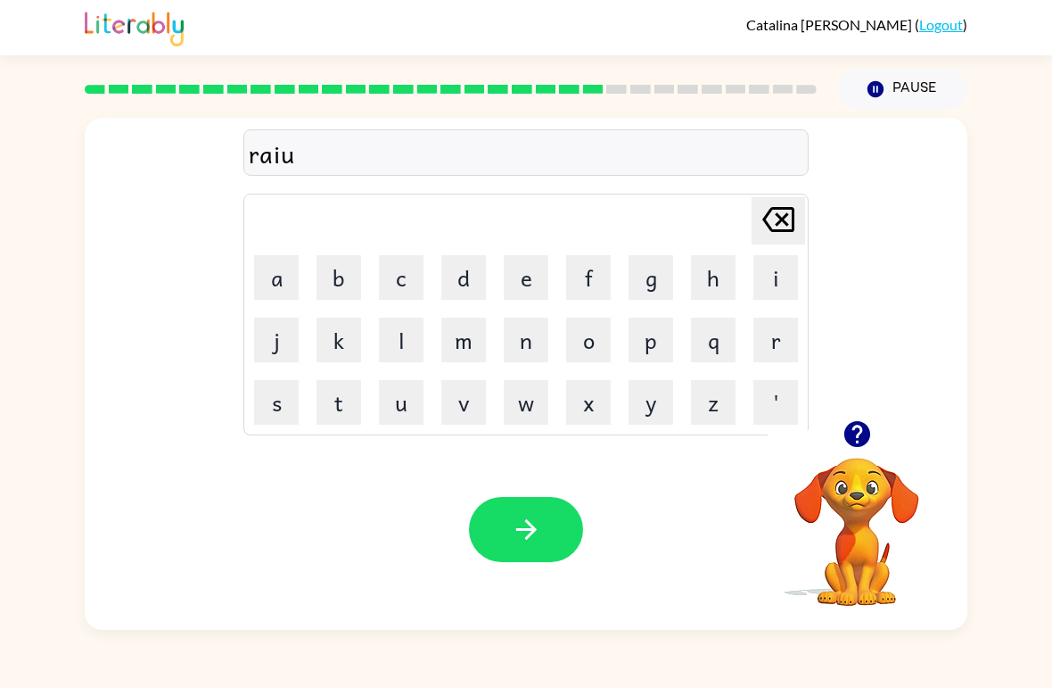
click at [787, 218] on icon at bounding box center [779, 219] width 32 height 25
click at [521, 327] on button "n" at bounding box center [526, 339] width 45 height 45
click at [395, 274] on button "c" at bounding box center [401, 277] width 45 height 45
click at [587, 336] on button "o" at bounding box center [588, 339] width 45 height 45
click at [287, 281] on button "a" at bounding box center [276, 277] width 45 height 45
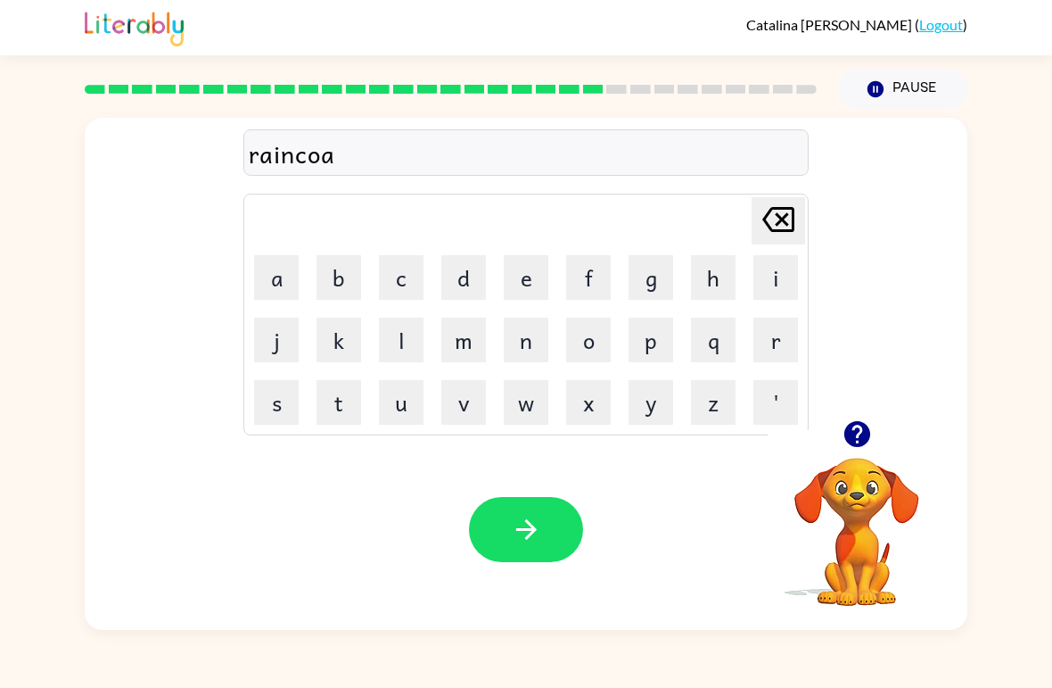
click at [335, 405] on button "t" at bounding box center [339, 402] width 45 height 45
click at [525, 524] on icon "button" at bounding box center [526, 529] width 31 height 31
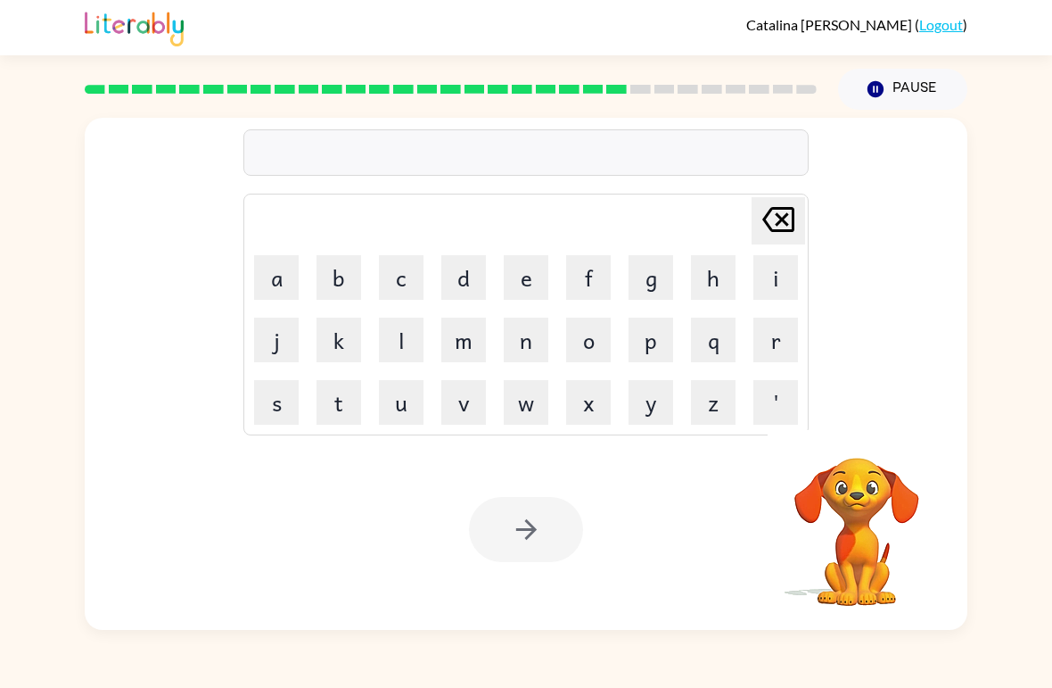
click at [474, 334] on button "m" at bounding box center [463, 339] width 45 height 45
click at [279, 268] on button "a" at bounding box center [276, 277] width 45 height 45
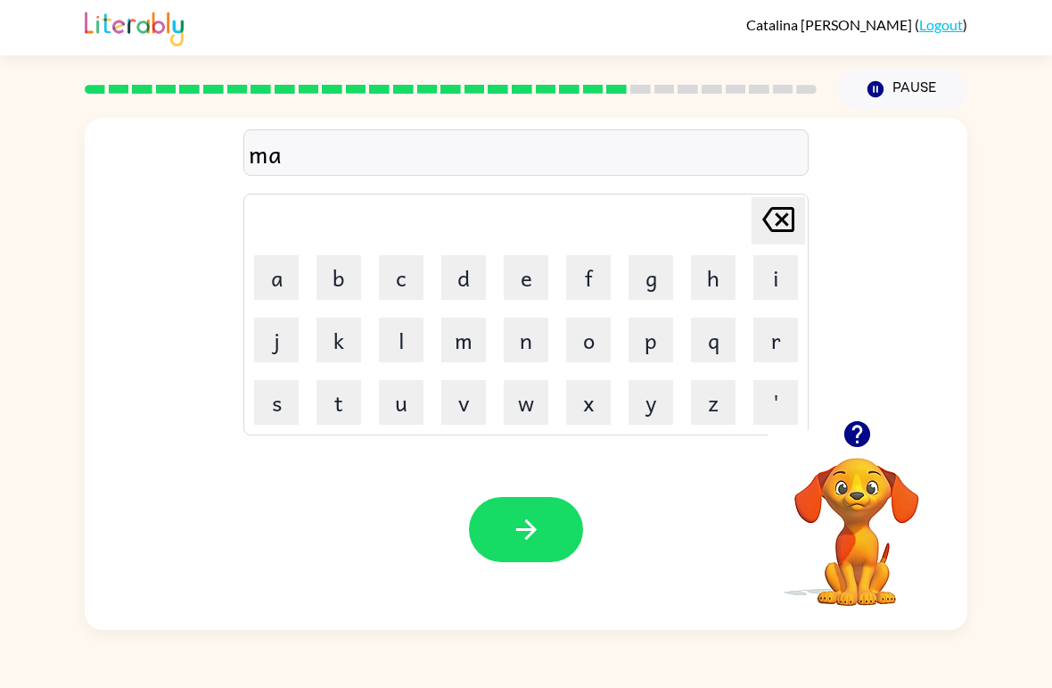
click at [771, 334] on button "r" at bounding box center [776, 339] width 45 height 45
click at [348, 337] on button "k" at bounding box center [339, 339] width 45 height 45
click at [532, 277] on button "e" at bounding box center [526, 277] width 45 height 45
click at [795, 339] on button "r" at bounding box center [776, 339] width 45 height 45
click at [530, 522] on icon "button" at bounding box center [526, 529] width 31 height 31
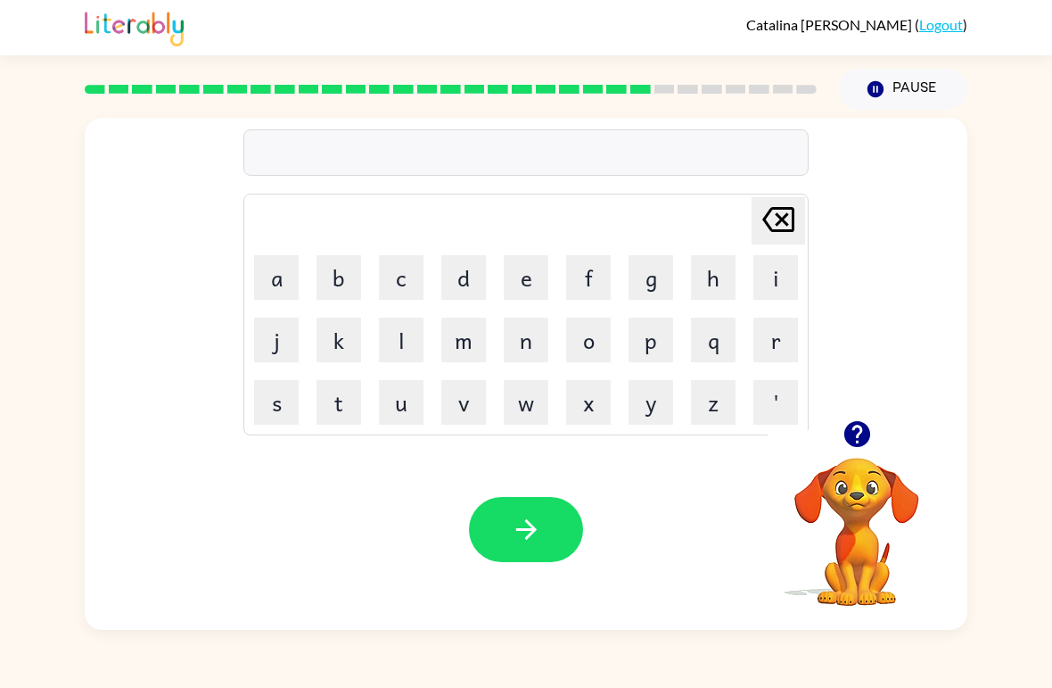
click at [287, 297] on button "a" at bounding box center [276, 277] width 45 height 45
click at [649, 526] on div "Your browser must support playing .mp4 files to use Literably. Please try using…" at bounding box center [526, 529] width 883 height 201
click at [960, 235] on div "a [PERSON_NAME] last character input a b c d e f g h i j k l m n o p q r s t u …" at bounding box center [526, 269] width 883 height 302
click at [654, 284] on button "g" at bounding box center [651, 277] width 45 height 45
click at [277, 278] on button "a" at bounding box center [276, 277] width 45 height 45
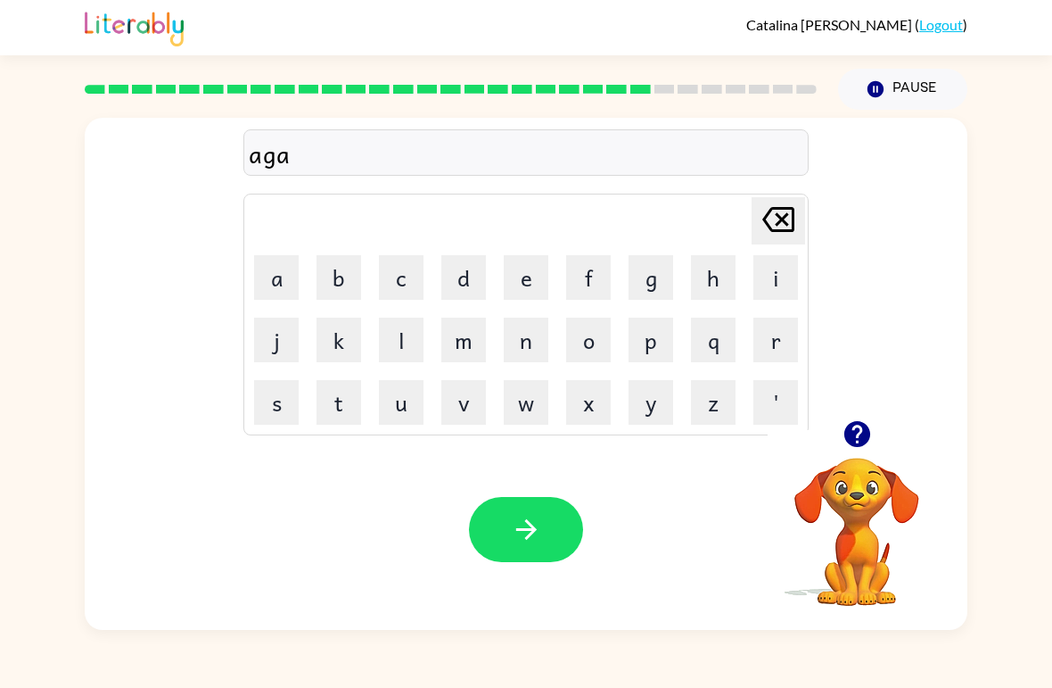
click at [770, 296] on button "i" at bounding box center [776, 277] width 45 height 45
click at [532, 350] on button "n" at bounding box center [526, 339] width 45 height 45
click at [284, 406] on button "s" at bounding box center [276, 402] width 45 height 45
click at [509, 276] on button "e" at bounding box center [526, 277] width 45 height 45
click at [530, 338] on button "n" at bounding box center [526, 339] width 45 height 45
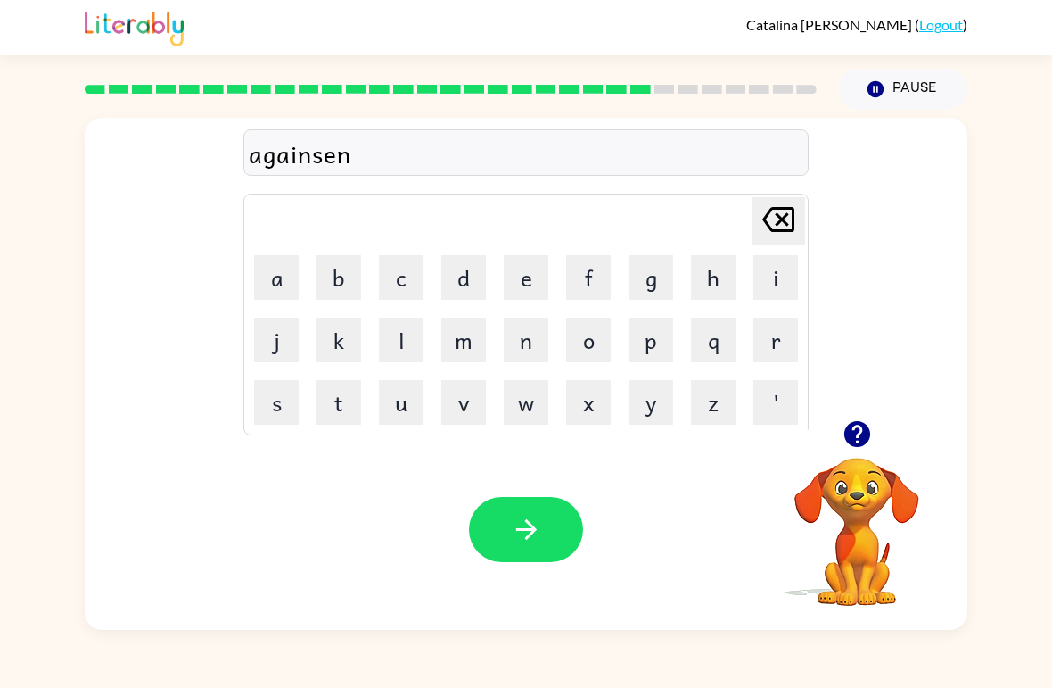
click at [531, 515] on icon "button" at bounding box center [526, 529] width 31 height 31
click at [640, 259] on button "g" at bounding box center [651, 277] width 45 height 45
click at [606, 335] on button "o" at bounding box center [588, 339] width 45 height 45
click at [339, 283] on button "b" at bounding box center [339, 277] width 45 height 45
click at [399, 340] on button "l" at bounding box center [401, 339] width 45 height 45
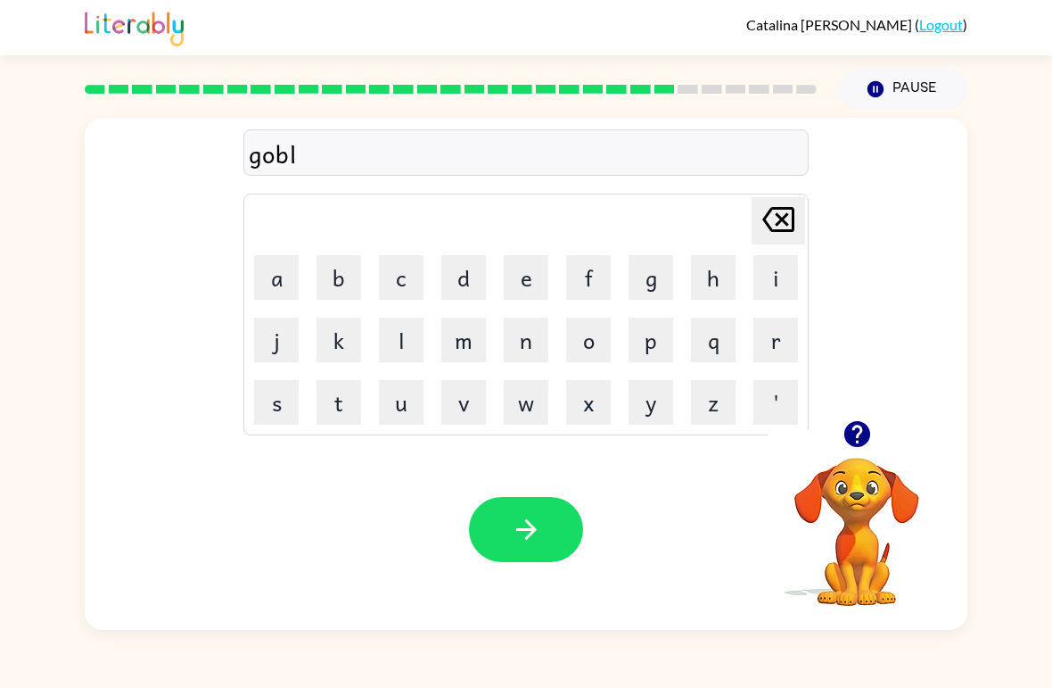
click at [778, 290] on button "i" at bounding box center [776, 277] width 45 height 45
click at [533, 331] on button "n" at bounding box center [526, 339] width 45 height 45
click at [523, 515] on icon "button" at bounding box center [526, 529] width 31 height 31
click at [666, 284] on button "g" at bounding box center [651, 277] width 45 height 45
click at [592, 330] on button "o" at bounding box center [588, 339] width 45 height 45
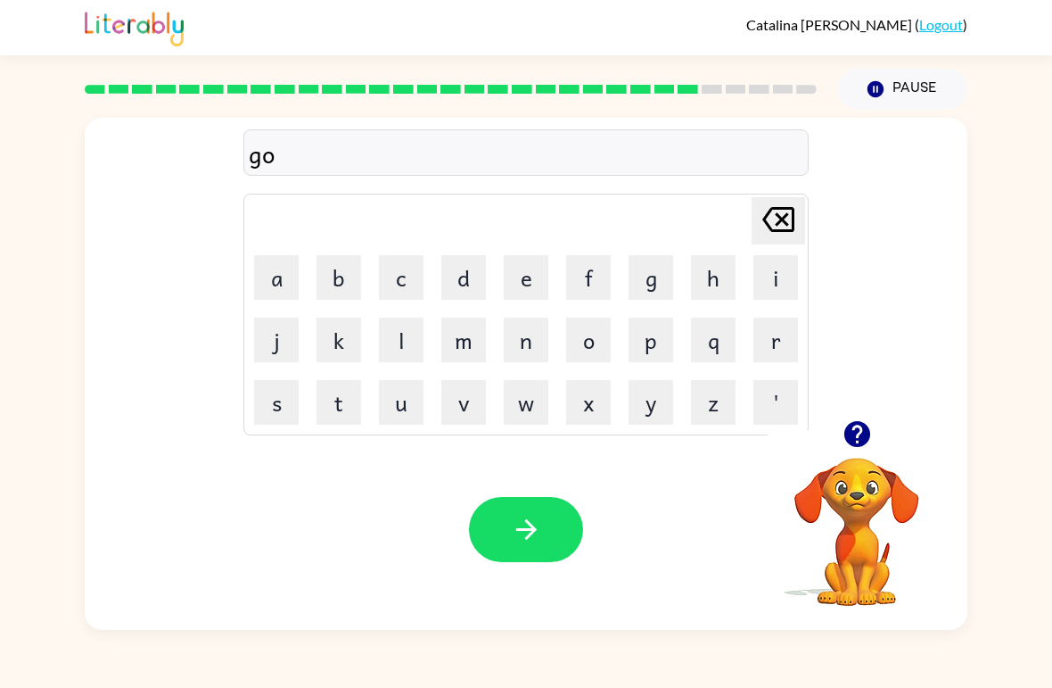
click at [463, 400] on button "v" at bounding box center [463, 402] width 45 height 45
click at [533, 276] on button "e" at bounding box center [526, 277] width 45 height 45
click at [771, 342] on button "r" at bounding box center [776, 339] width 45 height 45
click at [465, 353] on button "m" at bounding box center [463, 339] width 45 height 45
click at [528, 280] on button "e" at bounding box center [526, 277] width 45 height 45
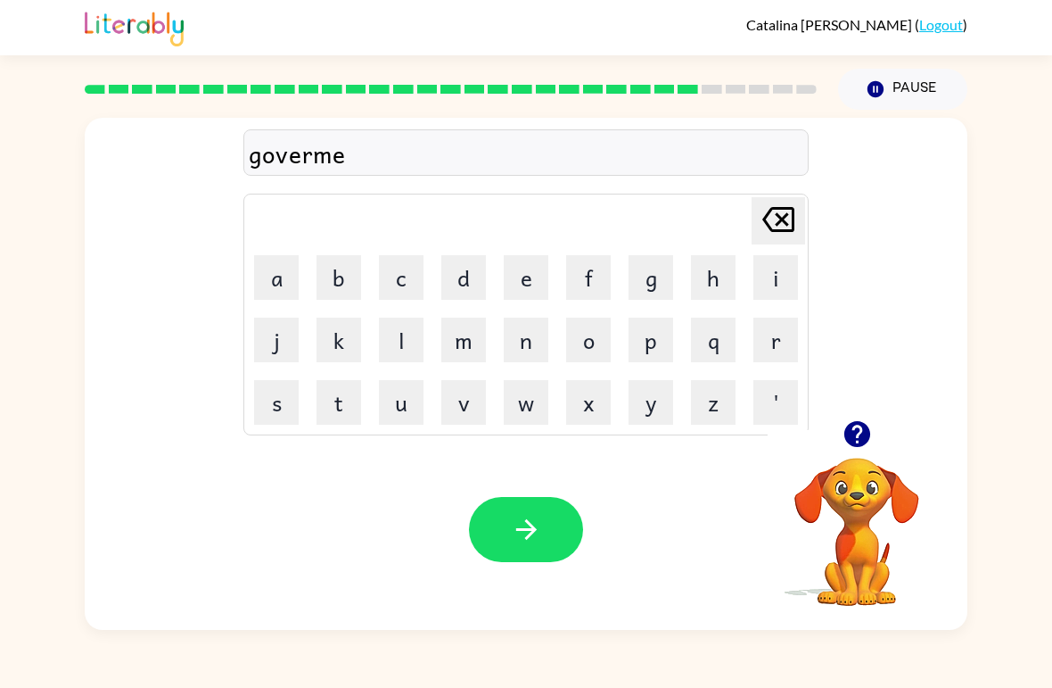
click at [535, 334] on button "n" at bounding box center [526, 339] width 45 height 45
click at [345, 402] on button "t" at bounding box center [339, 402] width 45 height 45
click at [551, 523] on button "button" at bounding box center [526, 529] width 114 height 65
click at [284, 397] on button "s" at bounding box center [276, 402] width 45 height 45
click at [333, 392] on button "t" at bounding box center [339, 402] width 45 height 45
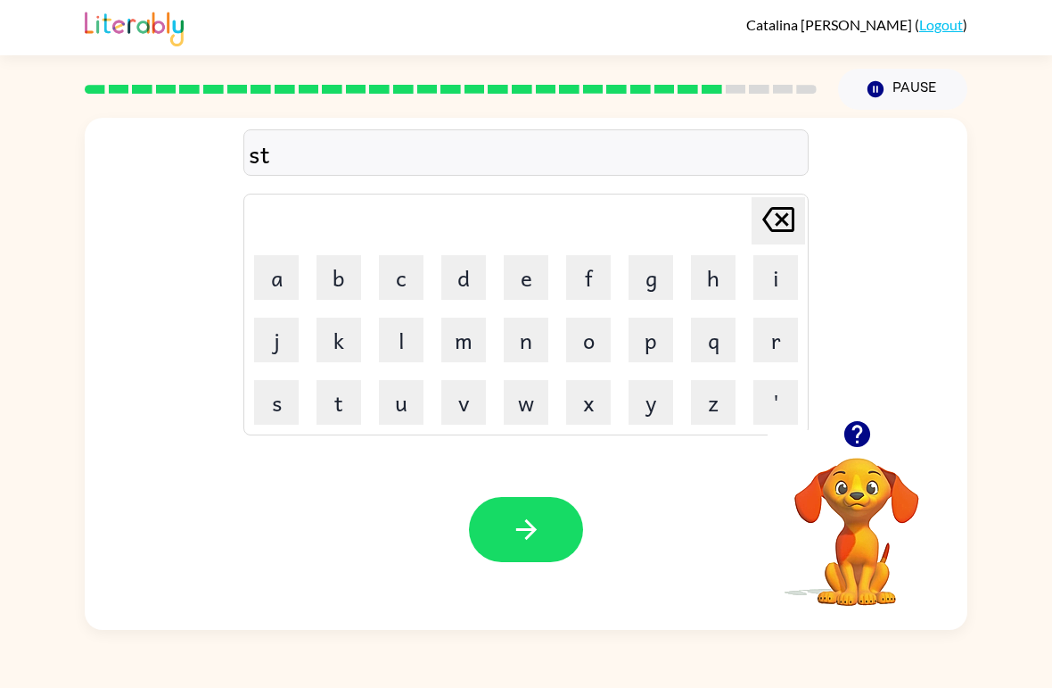
click at [784, 339] on button "r" at bounding box center [776, 339] width 45 height 45
click at [282, 265] on button "a" at bounding box center [276, 277] width 45 height 45
click at [779, 272] on button "i" at bounding box center [776, 277] width 45 height 45
click at [522, 349] on button "n" at bounding box center [526, 339] width 45 height 45
click at [542, 511] on button "button" at bounding box center [526, 529] width 114 height 65
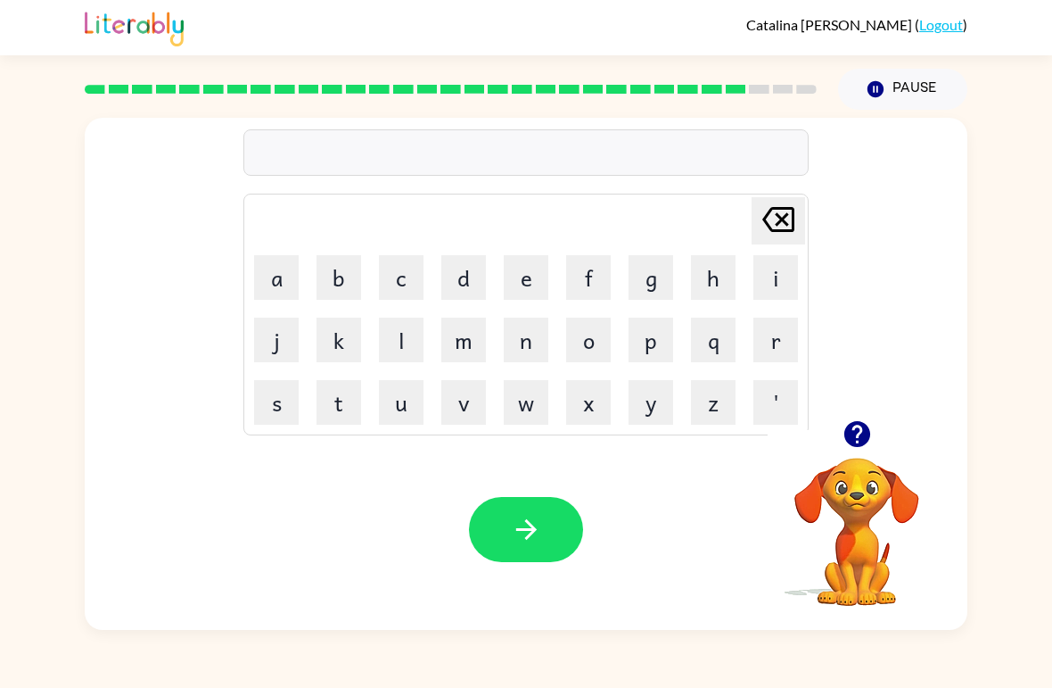
click at [280, 394] on button "s" at bounding box center [276, 402] width 45 height 45
click at [709, 284] on button "h" at bounding box center [713, 277] width 45 height 45
click at [298, 264] on button "a" at bounding box center [276, 277] width 45 height 45
click at [463, 268] on button "d" at bounding box center [463, 277] width 45 height 45
click at [523, 275] on button "e" at bounding box center [526, 277] width 45 height 45
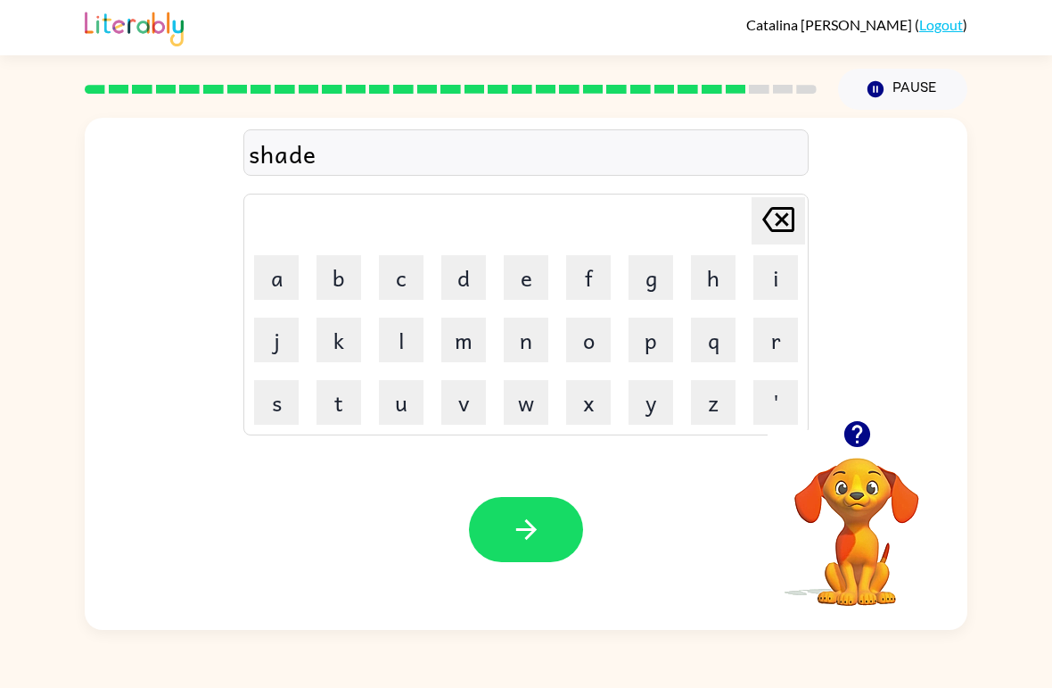
click at [532, 521] on icon "button" at bounding box center [526, 529] width 31 height 31
click at [520, 265] on button "e" at bounding box center [526, 277] width 45 height 45
click at [606, 389] on button "x" at bounding box center [588, 402] width 45 height 45
click at [529, 269] on button "e" at bounding box center [526, 277] width 45 height 45
click at [402, 331] on button "l" at bounding box center [401, 339] width 45 height 45
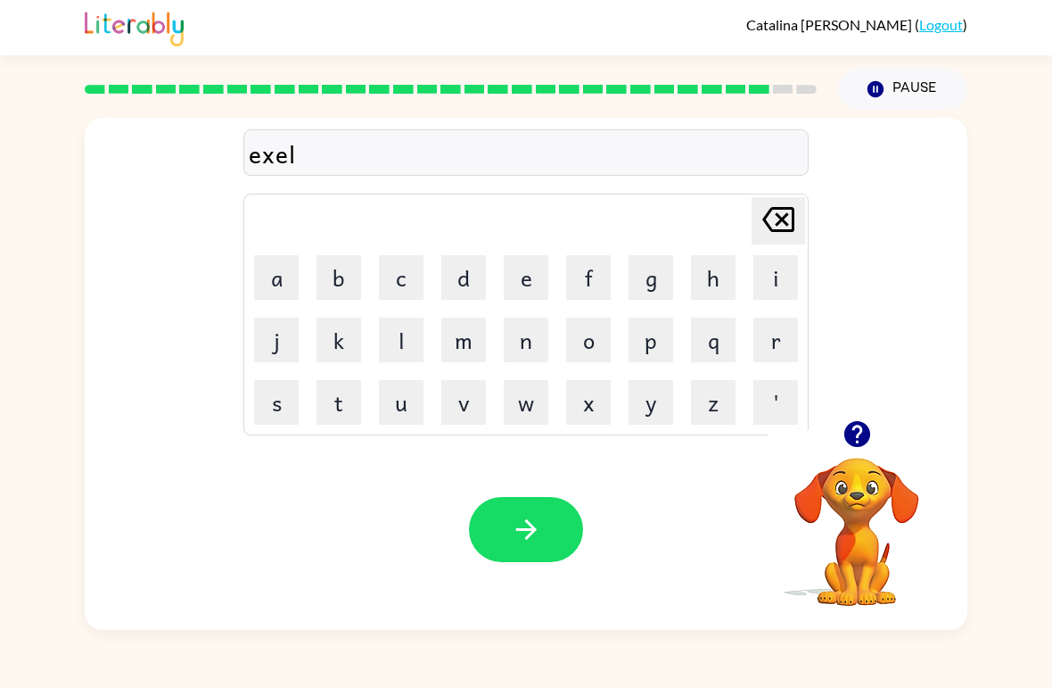
click at [523, 273] on button "e" at bounding box center [526, 277] width 45 height 45
click at [530, 334] on button "n" at bounding box center [526, 339] width 45 height 45
click at [341, 396] on button "t" at bounding box center [339, 402] width 45 height 45
click at [529, 524] on icon "button" at bounding box center [525, 529] width 21 height 21
click at [536, 517] on div at bounding box center [526, 529] width 114 height 65
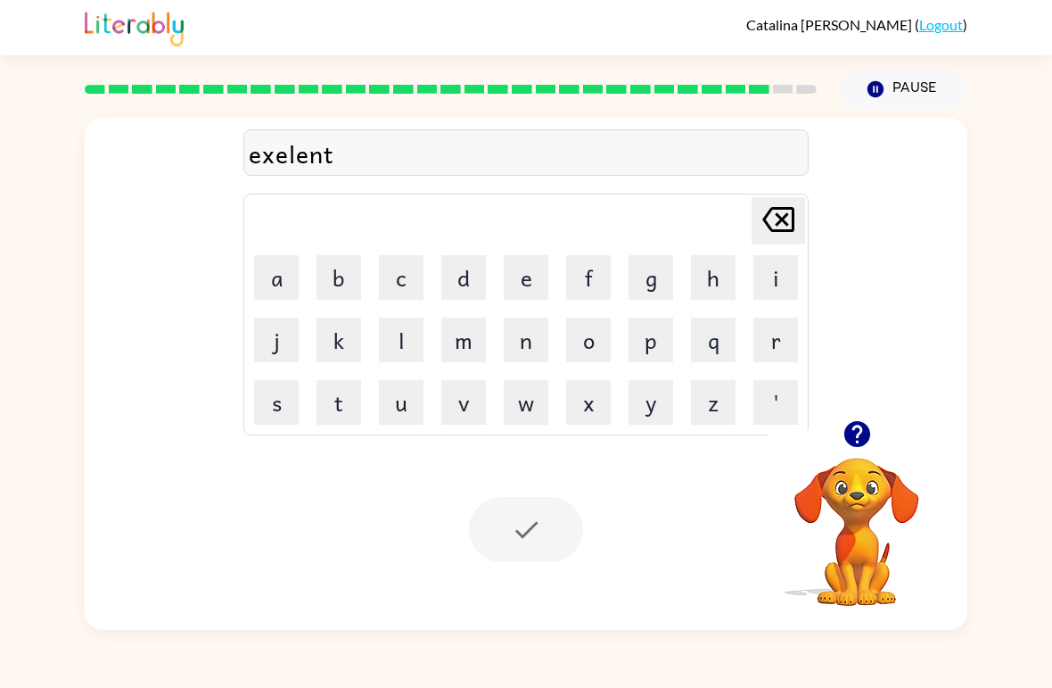
click at [541, 533] on div at bounding box center [526, 529] width 114 height 65
click at [544, 517] on div at bounding box center [526, 529] width 114 height 65
click at [536, 527] on div at bounding box center [526, 529] width 114 height 65
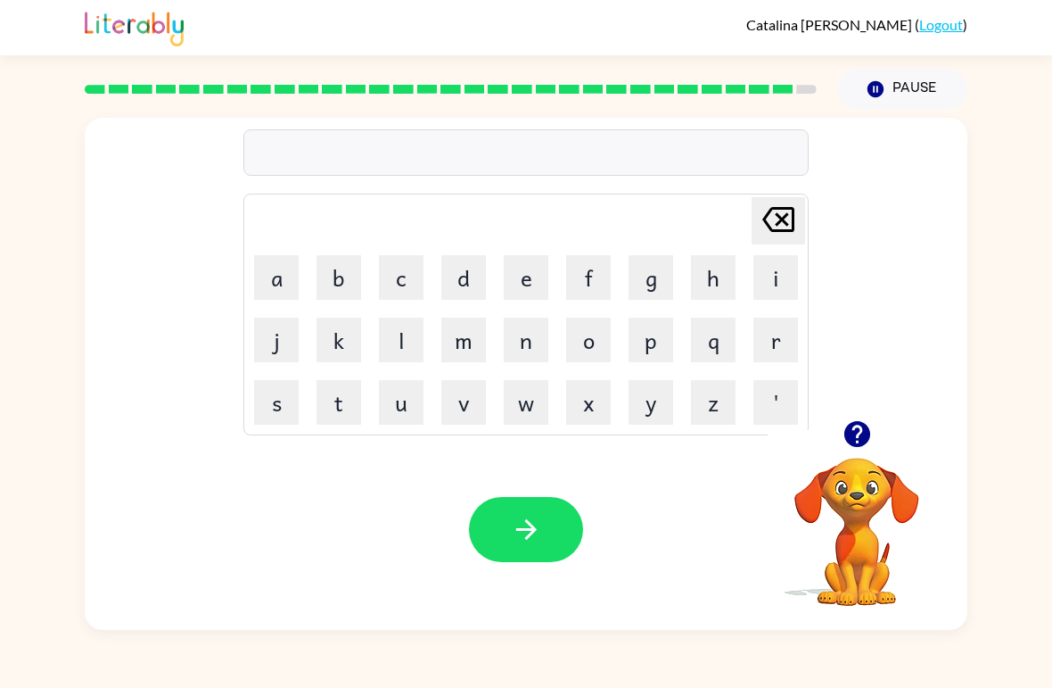
click at [284, 343] on button "j" at bounding box center [276, 339] width 45 height 45
click at [291, 273] on button "a" at bounding box center [276, 277] width 45 height 45
click at [538, 418] on button "w" at bounding box center [526, 402] width 45 height 45
click at [359, 268] on button "b" at bounding box center [339, 277] width 45 height 45
click at [771, 348] on button "r" at bounding box center [776, 339] width 45 height 45
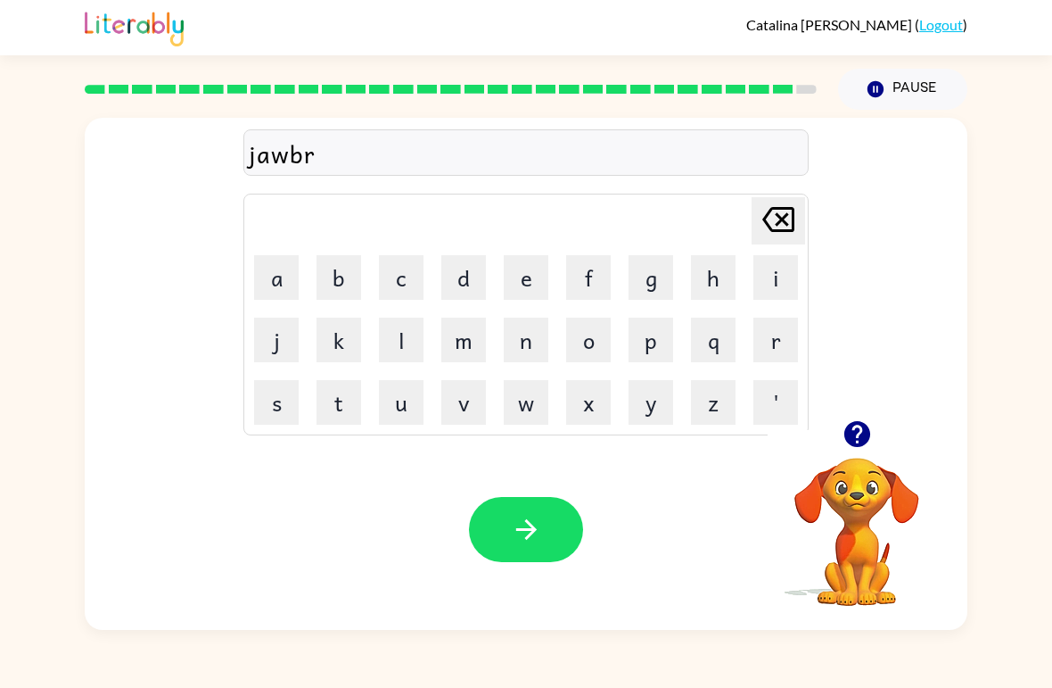
click at [282, 272] on button "a" at bounding box center [276, 277] width 45 height 45
click at [412, 280] on button "c" at bounding box center [401, 277] width 45 height 45
click at [533, 286] on button "e" at bounding box center [526, 277] width 45 height 45
click at [761, 346] on button "r" at bounding box center [776, 339] width 45 height 45
click at [539, 521] on icon "button" at bounding box center [526, 529] width 31 height 31
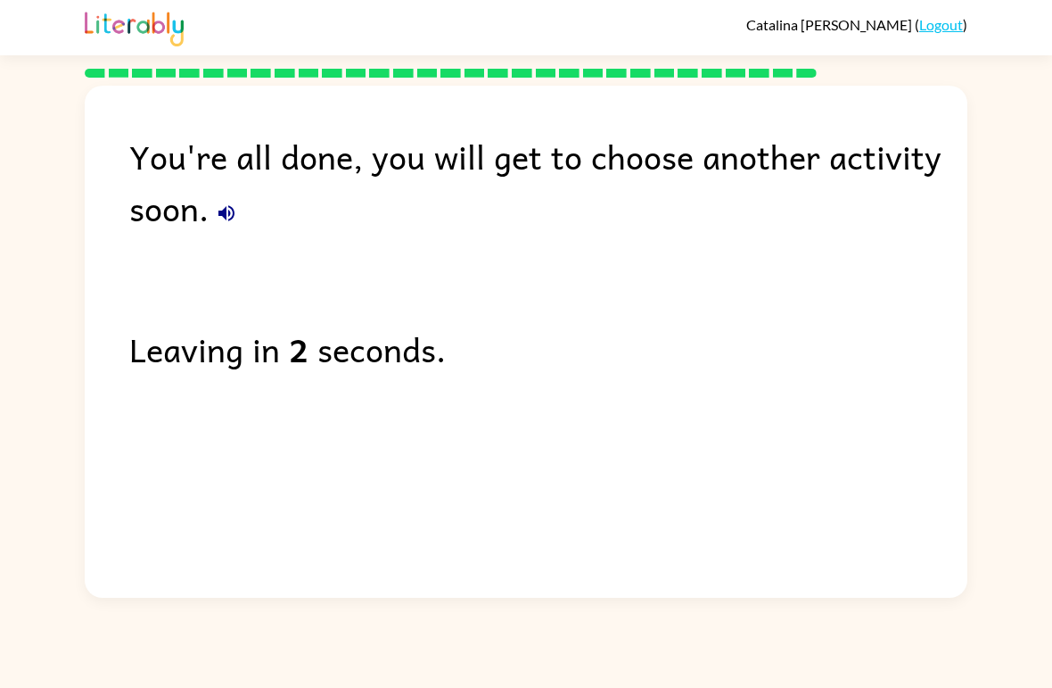
click at [234, 201] on button "button" at bounding box center [227, 213] width 36 height 36
